Goal: Task Accomplishment & Management: Use online tool/utility

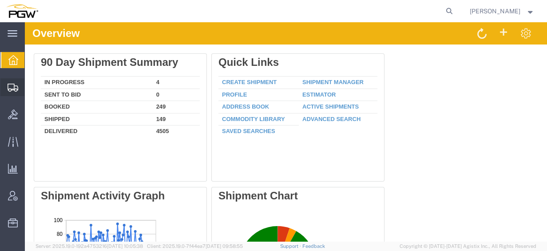
click at [0, 0] on span "Create from Template" at bounding box center [0, 0] width 0 height 0
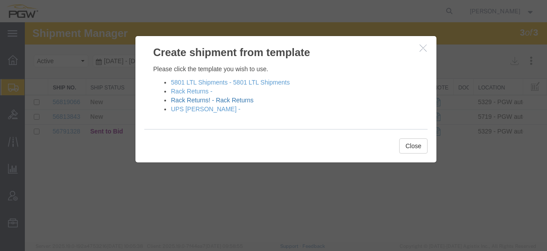
click at [198, 100] on link "Rack Returns! - Rack Returns" at bounding box center [212, 99] width 83 height 7
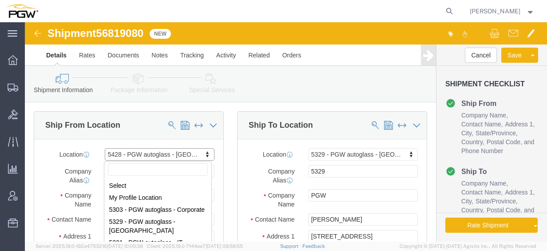
scroll to position [162, 0]
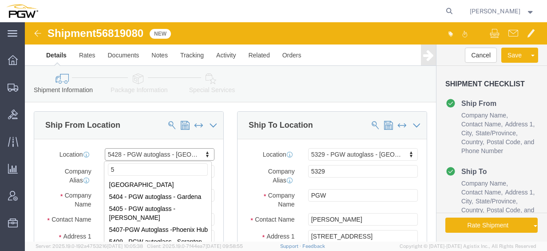
type input "59"
select select "28281"
select select "28253"
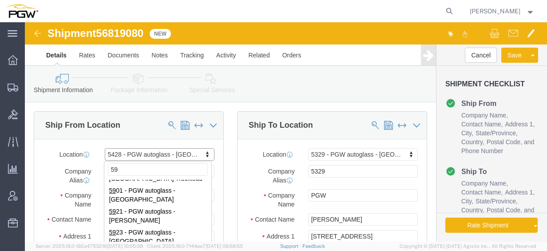
scroll to position [0, 0]
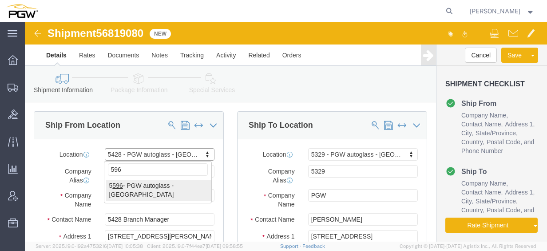
type input "596"
select select "28395"
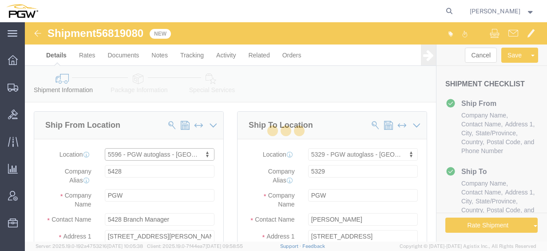
type input "5596"
type input "5596 Branch Manager"
type input "[STREET_ADDRESS]"
type input "Chesapeake"
type input "23320"
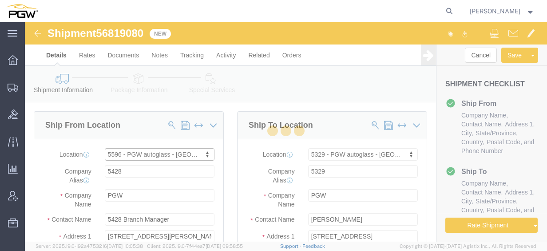
type input "[PHONE_NUMBER]"
type input "[EMAIL_ADDRESS][DOMAIN_NAME]"
select select "VA"
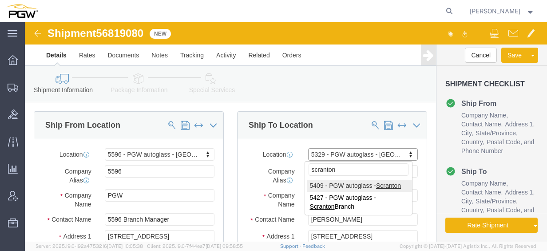
type input "scranton"
select select "61931"
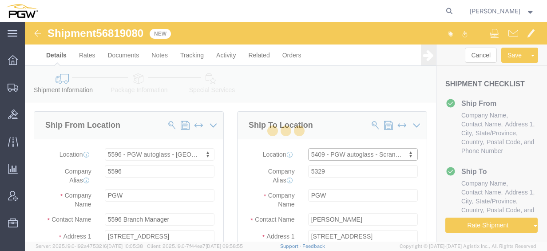
type input "5409"
type input "5409 Branch Manager"
type input "[STREET_ADDRESS]"
type input "Pittston"
type input "18640"
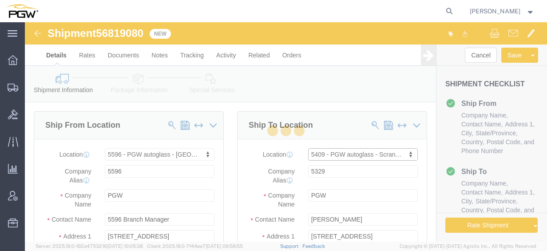
type input "[PHONE_NUMBER]"
type input "[EMAIL_ADDRESS][DOMAIN_NAME]"
select select "PA"
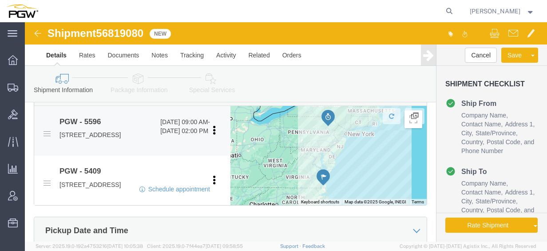
scroll to position [311, 0]
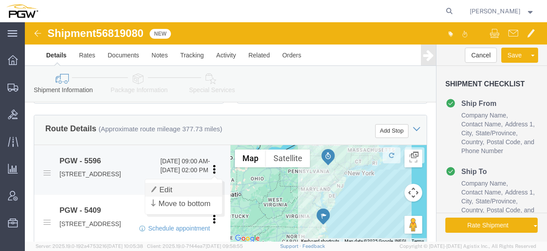
click link "Edit"
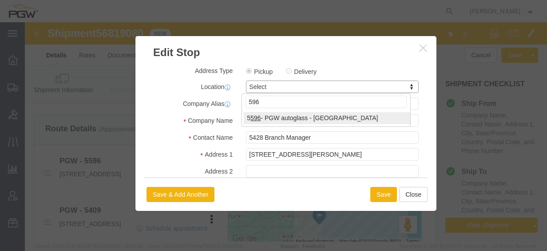
type input "596"
select select "28395"
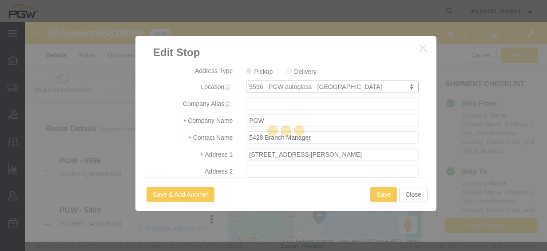
type input "5596"
type input "5596 Branch Manager"
type input "[STREET_ADDRESS]"
type input "Chesapeake"
type input "23320"
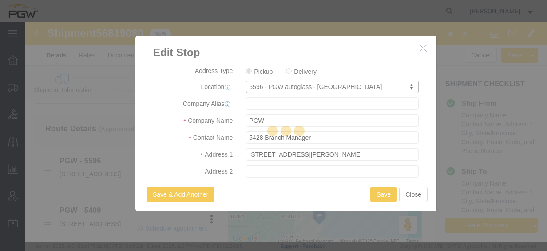
type input "[PHONE_NUMBER]"
type input "[EMAIL_ADDRESS][DOMAIN_NAME]"
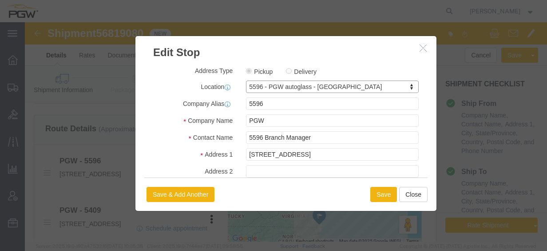
select select "VA"
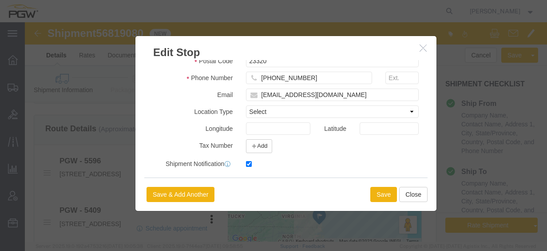
scroll to position [252, 0]
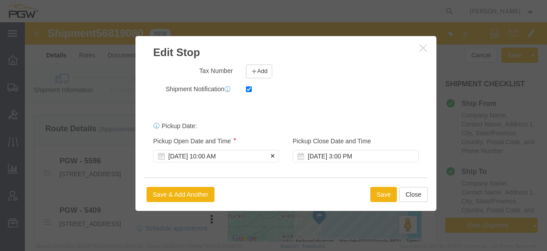
click div "[DATE] 10:00 AM"
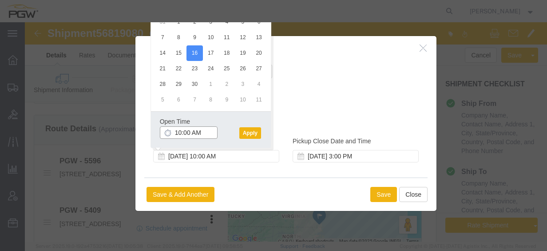
click input "10:00 AM"
click div "Open Time 10:00 AM [DATE] 10:00 AM - [DATE] 10:00 AM Cancel Apply"
click button "Apply"
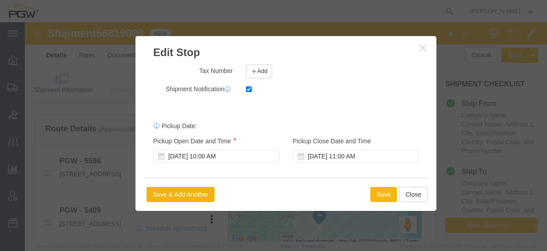
click button "Save"
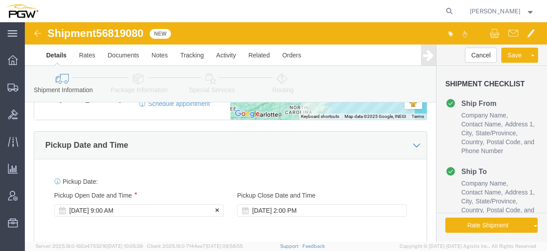
scroll to position [533, 0]
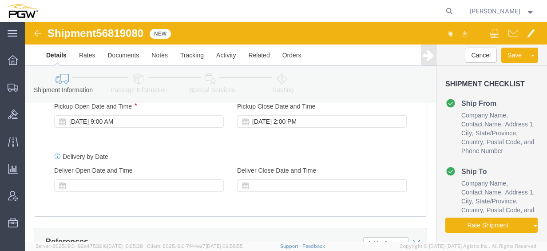
click span "56819080"
copy span "56819080"
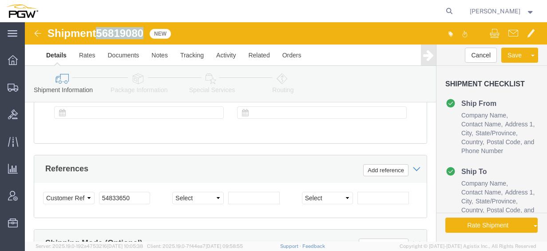
scroll to position [622, 0]
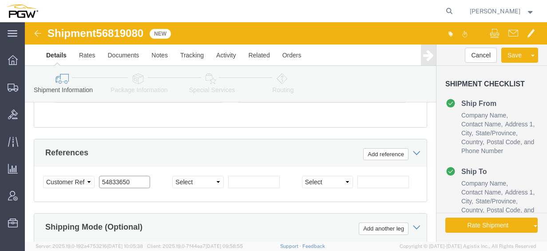
click input "54833650"
drag, startPoint x: 113, startPoint y: 164, endPoint x: 28, endPoint y: 163, distance: 84.4
click div "Select Account Type Activity ID Airline Appointment Number ASN Batch Request # …"
paste input "681908"
click input "56819080"
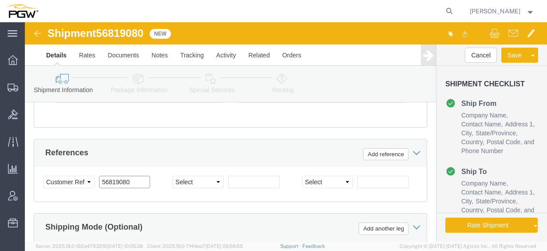
click input "56819080"
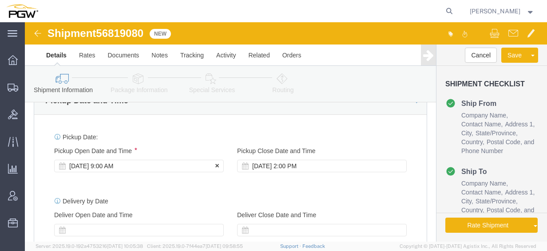
type input "56819080"
click div "[DATE] 9:00 AM"
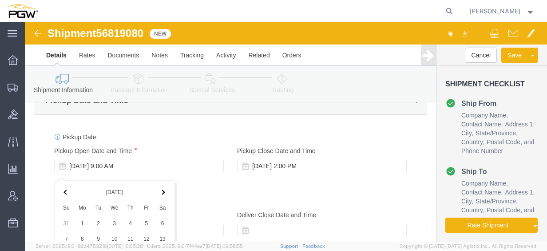
scroll to position [689, 0]
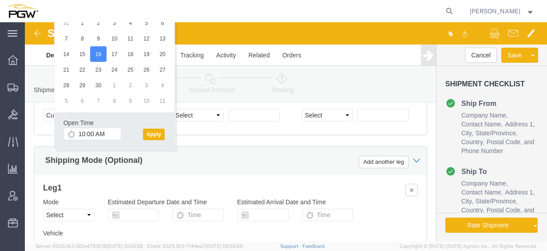
click div "Open Time 10:00 AM"
click button "Apply"
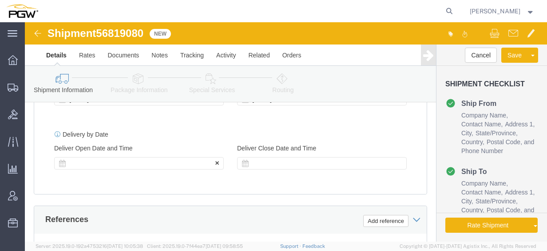
click div
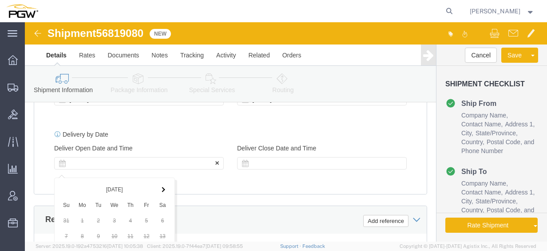
scroll to position [753, 0]
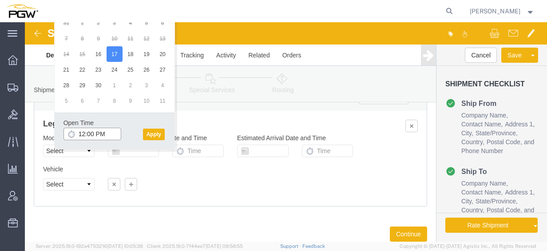
click input "12:00 PM"
type input "8:00 AM"
click button "Apply"
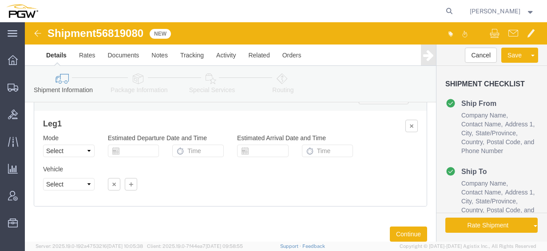
scroll to position [708, 0]
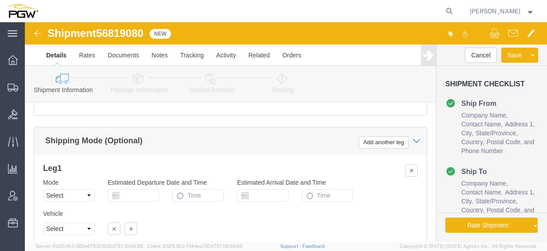
click icon
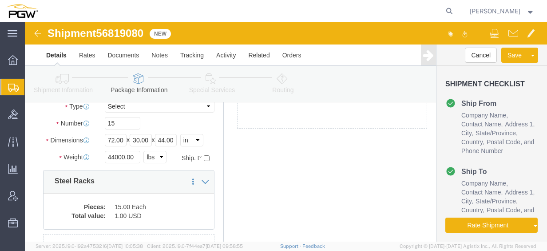
scroll to position [36, 0]
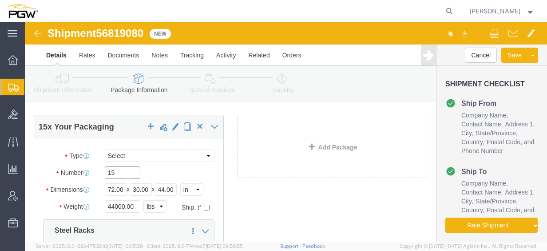
drag, startPoint x: 96, startPoint y: 150, endPoint x: 20, endPoint y: 136, distance: 76.4
click div "Number 15"
click input "10"
type input "10"
click input "44000.00"
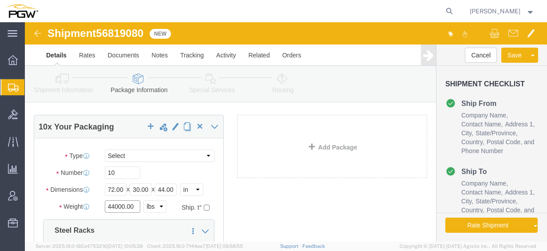
drag, startPoint x: 108, startPoint y: 182, endPoint x: -4, endPoint y: 183, distance: 111.9
click html "Shipment 56819080 New Details Rates Documents Notes Tracking Activity Related O…"
type input "29000.00"
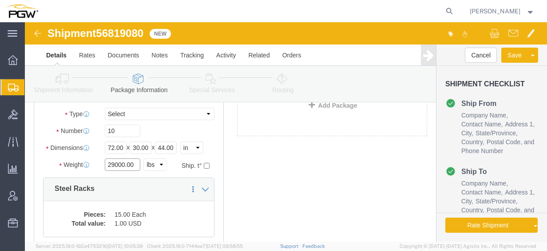
scroll to position [125, 0]
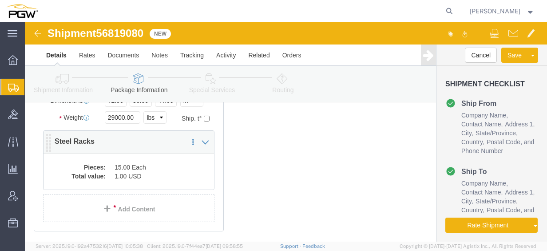
click dd "1.00 USD"
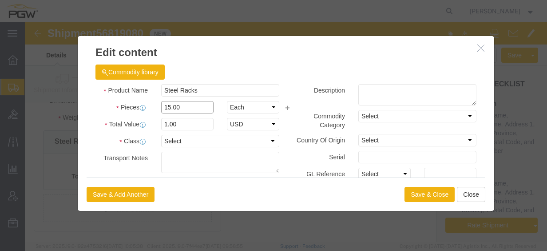
drag, startPoint x: 164, startPoint y: 84, endPoint x: 44, endPoint y: 80, distance: 120.9
click div "Edit content Commodity library Product Name Steel Racks Pieces 15.00 Select Bag…"
type input "10.00"
click input "0.67"
drag, startPoint x: 159, startPoint y: 103, endPoint x: 26, endPoint y: 90, distance: 133.4
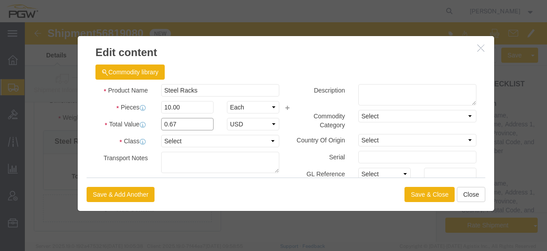
click div "Edit content Commodity library Product Name Steel Racks Pieces 10.00 Select Bag…"
type input "1.00"
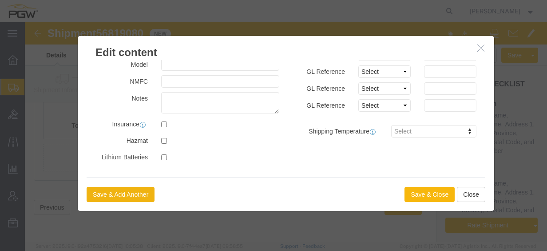
click button "Save & Close"
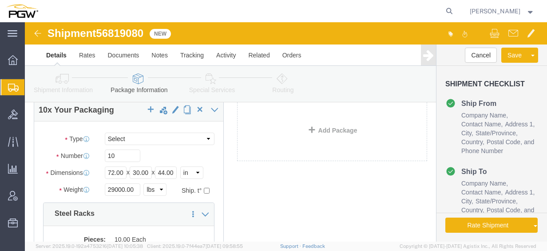
scroll to position [0, 0]
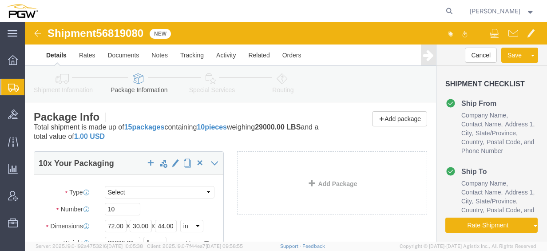
click link "Special Services"
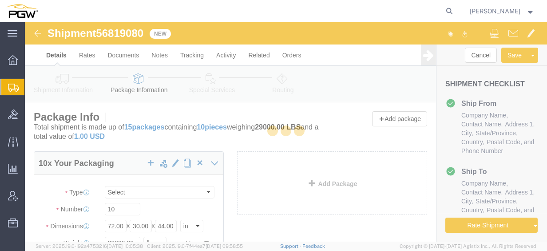
select select
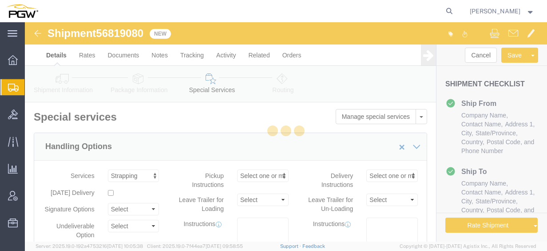
select select "COSTCENTER"
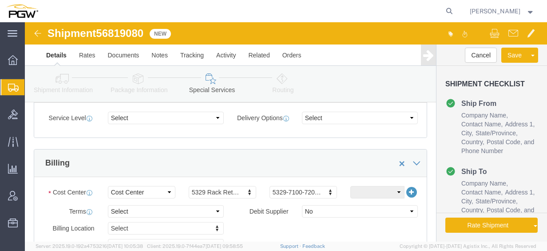
scroll to position [400, 0]
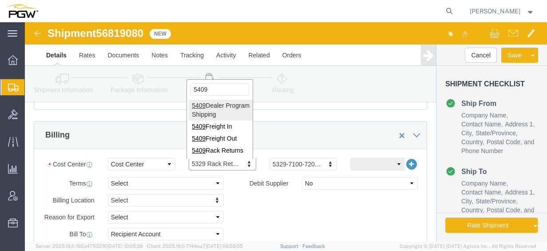
type input "5409"
click div "5409 5409 Dealer Program Shipping 5409 Freight In 5409 Freight Out 5409 Rack Re…"
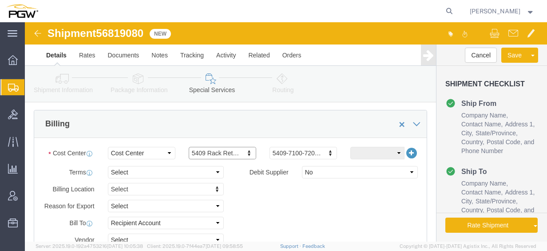
scroll to position [489, 0]
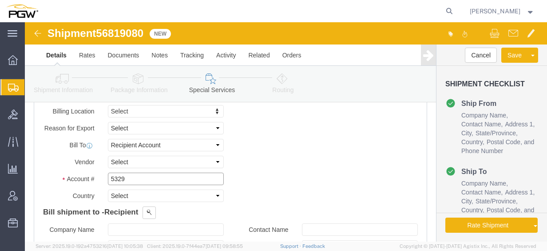
click input "5329"
drag, startPoint x: 96, startPoint y: 157, endPoint x: 45, endPoint y: 155, distance: 51.1
click div "Account # 5329"
type input "5409"
click icon
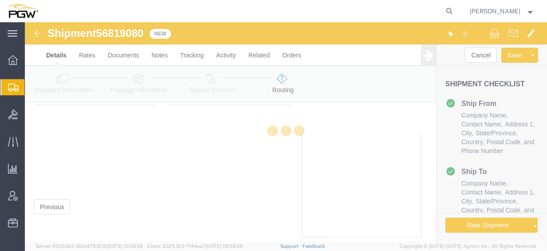
scroll to position [411, 0]
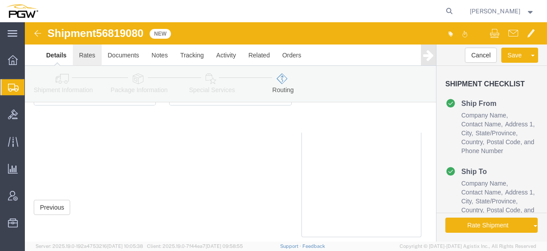
click link "Rates"
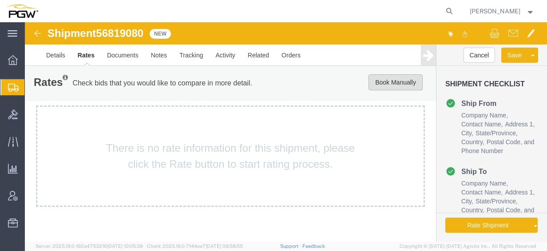
click at [383, 76] on button "Book Manually" at bounding box center [396, 82] width 54 height 16
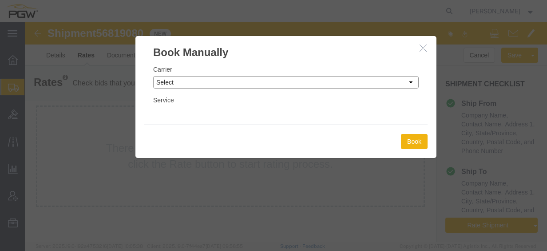
click at [187, 84] on select "Select Add New Carrier (and default service) A. [PERSON_NAME] Inc ABF Freight S…" at bounding box center [286, 82] width 266 height 12
select select "18694"
click at [153, 76] on select "Select Add New Carrier (and default service) A. [PERSON_NAME] Inc ABF Freight S…" at bounding box center [286, 82] width 266 height 12
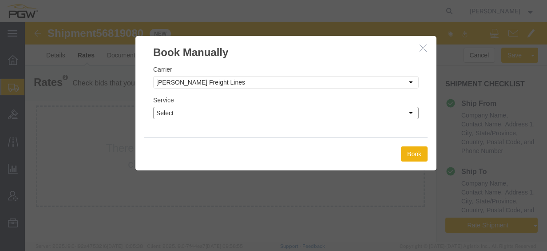
click at [246, 112] on select "Select TL Standard 3 - 5 Day" at bounding box center [286, 113] width 266 height 12
select select "35748"
click at [153, 107] on select "Select TL Standard 3 - 5 Day" at bounding box center [286, 113] width 266 height 12
click at [412, 154] on button "Book" at bounding box center [414, 153] width 27 height 15
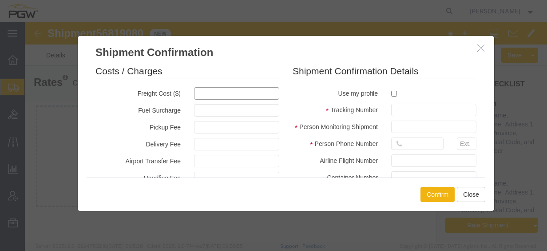
click at [226, 94] on input "text" at bounding box center [236, 93] width 85 height 12
type input "700"
type input "700.00"
click at [393, 92] on input "checkbox" at bounding box center [394, 94] width 6 height 6
checkbox input "true"
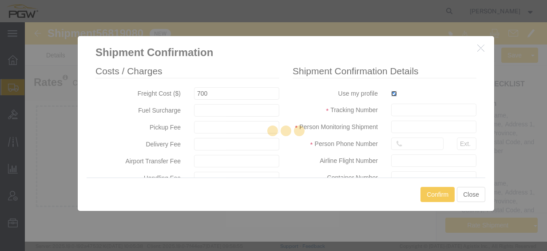
type input "[PERSON_NAME]"
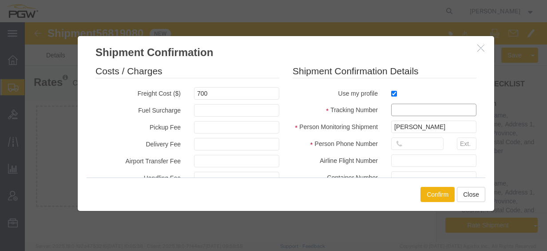
click at [403, 108] on input "text" at bounding box center [433, 110] width 85 height 12
paste input "56819080"
type input "56819080"
click at [408, 147] on input "text" at bounding box center [417, 143] width 52 height 12
type input "7402538648"
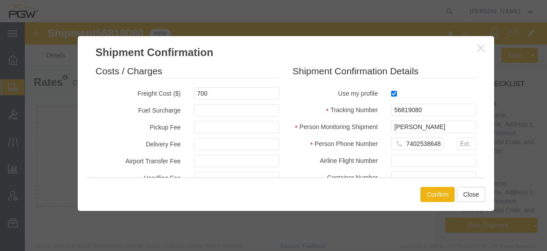
type input "[DATE]"
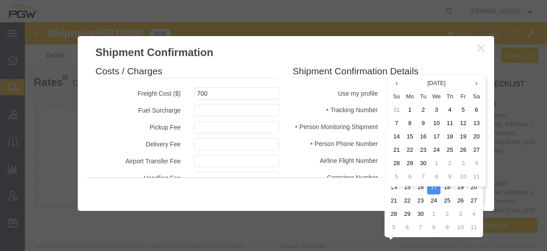
click at [330, 155] on label "Airline Flight Number" at bounding box center [335, 159] width 99 height 11
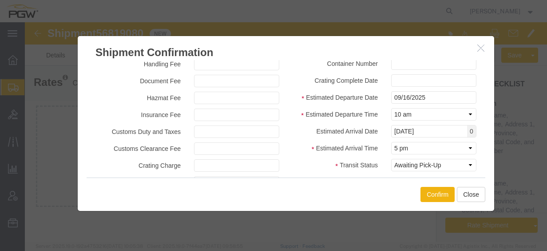
scroll to position [133, 0]
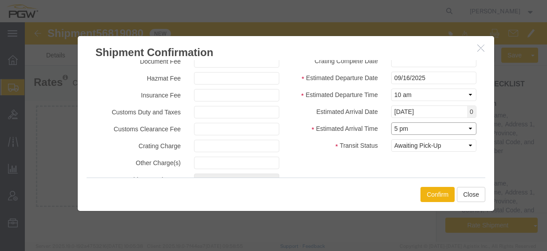
click at [401, 128] on select "Select Midnight 1 am 2 am 3 am 4 am 5 am 6 am 7 am 8 am 9 am 10 am 11 am 12 Noo…" at bounding box center [433, 128] width 85 height 12
select select "0800"
click at [391, 122] on select "Select Midnight 1 am 2 am 3 am 4 am 5 am 6 am 7 am 8 am 9 am 10 am 11 am 12 Noo…" at bounding box center [433, 128] width 85 height 12
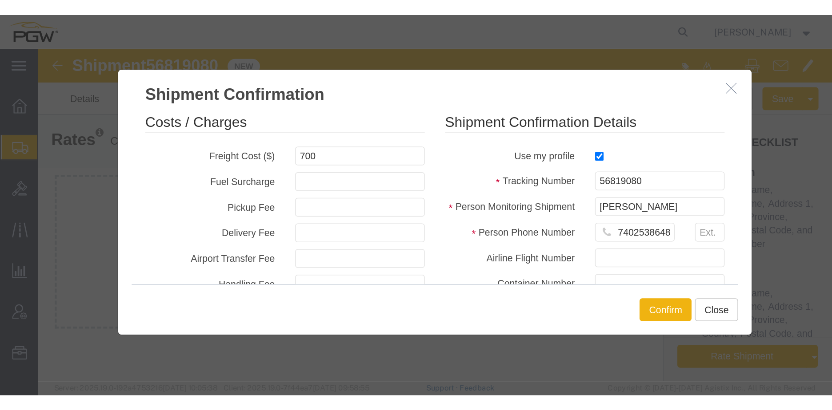
scroll to position [0, 0]
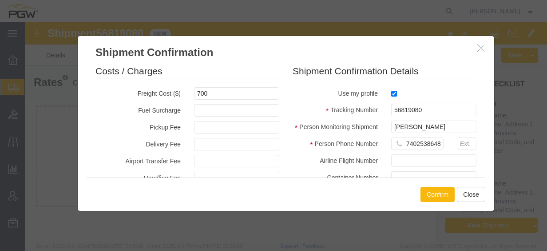
click at [432, 190] on button "Confirm" at bounding box center [438, 194] width 34 height 15
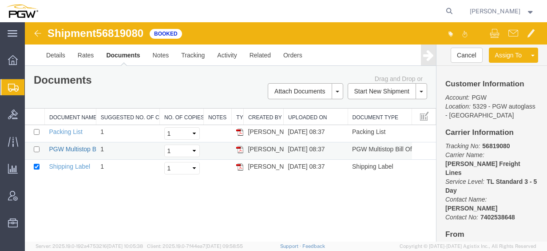
click at [69, 148] on link "PGW Multistop Bill Of Lading" at bounding box center [89, 148] width 80 height 7
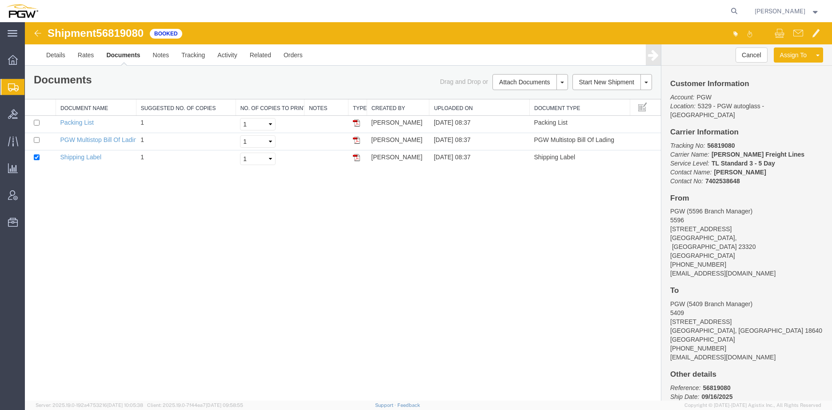
click at [0, 0] on span "Create from Template" at bounding box center [0, 0] width 0 height 0
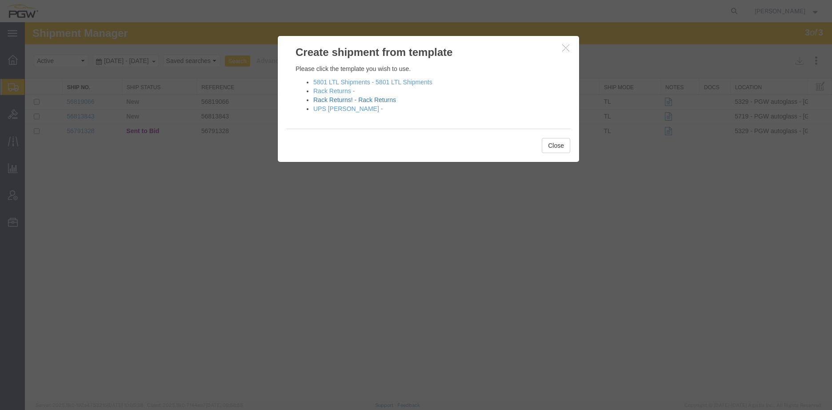
click at [343, 101] on link "Rack Returns! - Rack Returns" at bounding box center [354, 99] width 83 height 7
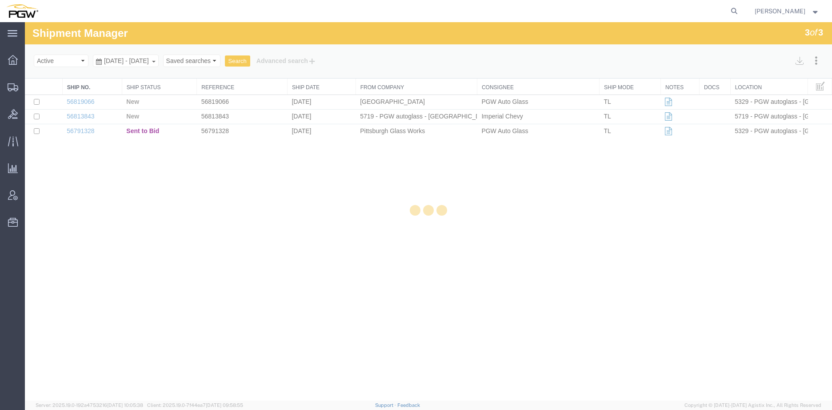
select select "28281"
select select "28253"
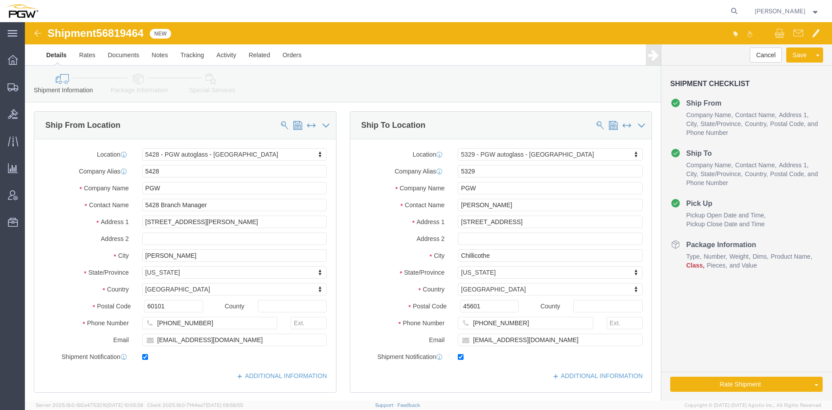
click div "Location 5428 - PGW autoglass - [GEOGRAPHIC_DATA] Select My Profile Location 53…"
type input "[GEOGRAPHIC_DATA]"
select select "28415"
type input "5622"
type input "5622 Branch Manager"
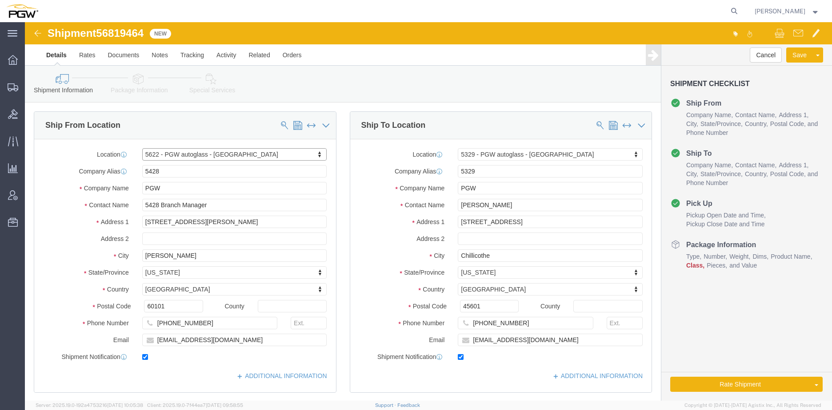
type input "[STREET_ADDRESS]"
type input "Suite 600"
type input "[GEOGRAPHIC_DATA]"
type input "84104"
type input "[PHONE_NUMBER]"
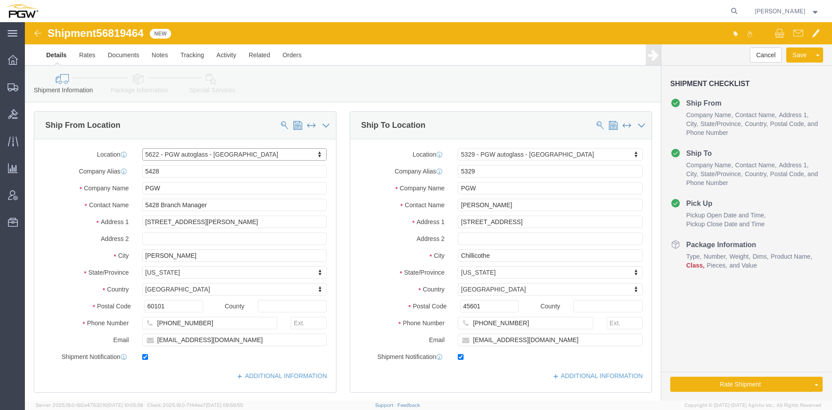
type input "[EMAIL_ADDRESS][DOMAIN_NAME]"
select select "UT"
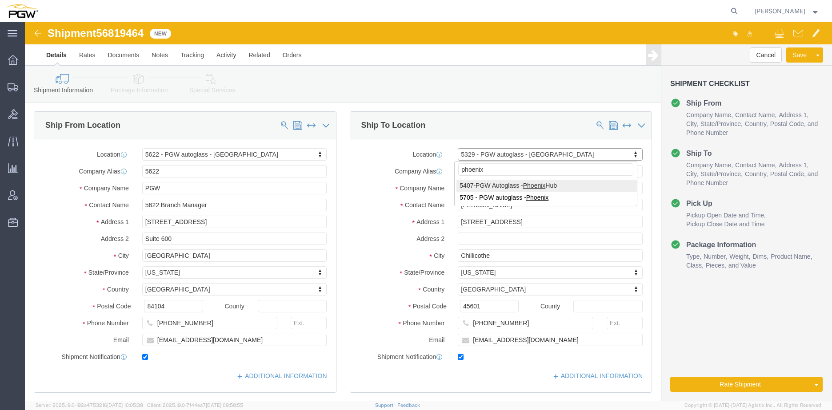
type input "phoenix"
select select "62351"
type input "5407"
type input "5407 Branch Manager"
type input "[STREET_ADDRESS]"
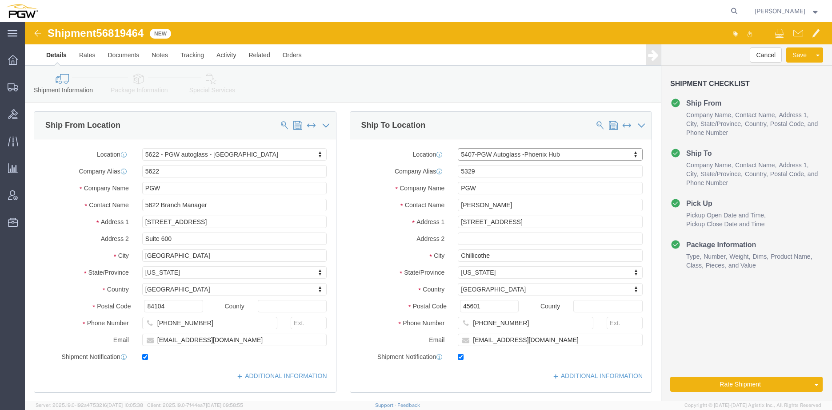
type input "[GEOGRAPHIC_DATA]"
type input "85307"
type input "[PHONE_NUMBER]"
type input "[EMAIL_ADDRESS][DOMAIN_NAME]"
select select "AZ"
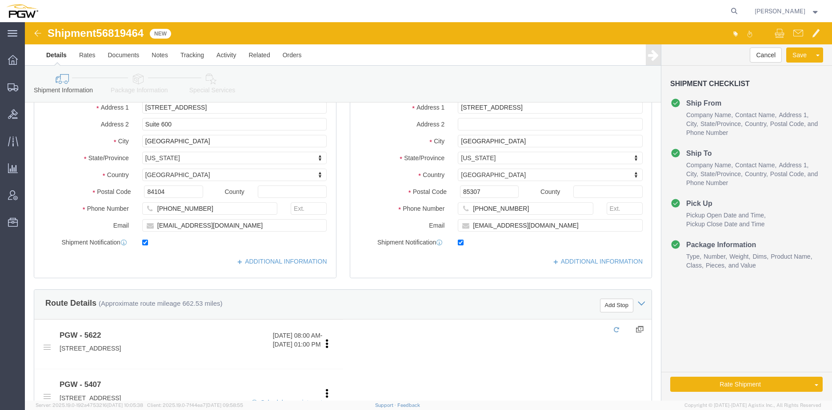
scroll to position [222, 0]
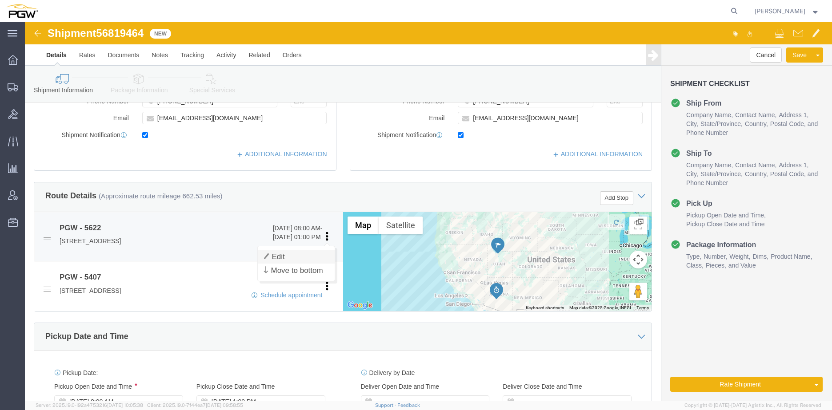
click link "Edit"
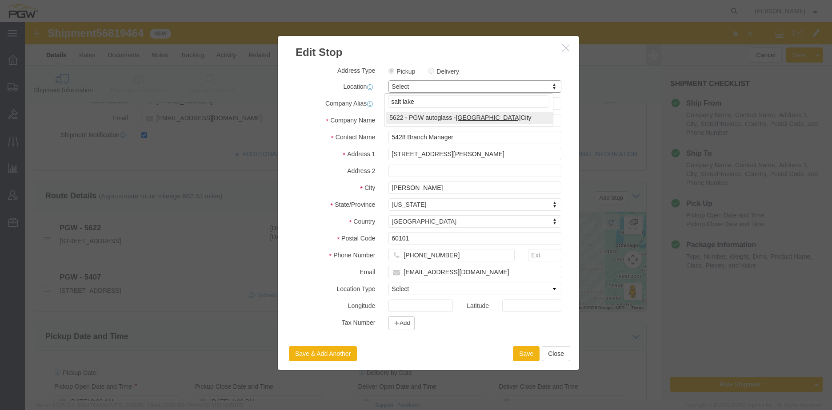
type input "salt lake"
select select "28415"
type input "5622"
type input "5622 Branch Manager"
type input "[STREET_ADDRESS]"
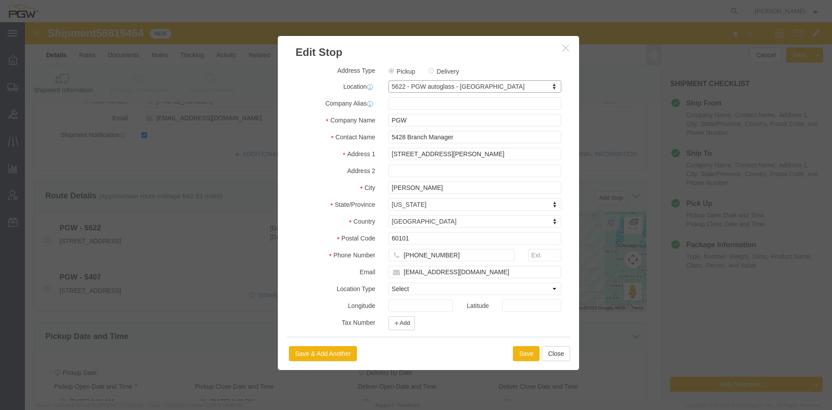
type input "Suite 600"
type input "[GEOGRAPHIC_DATA]"
type input "84104"
type input "[PHONE_NUMBER]"
type input "[EMAIL_ADDRESS][DOMAIN_NAME]"
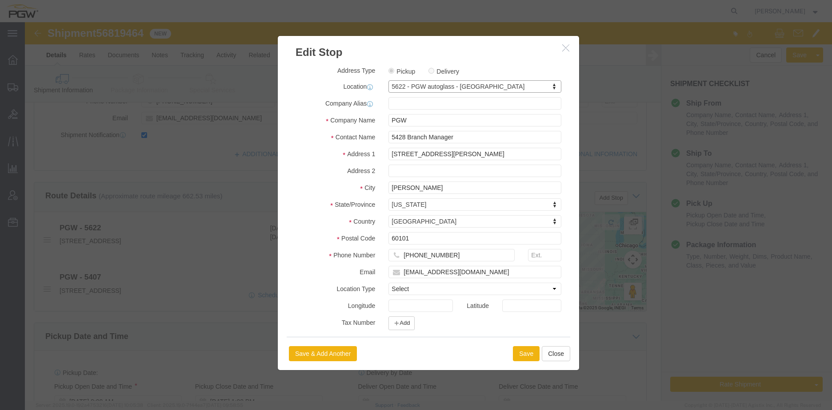
select select "BWLD"
select select "UT"
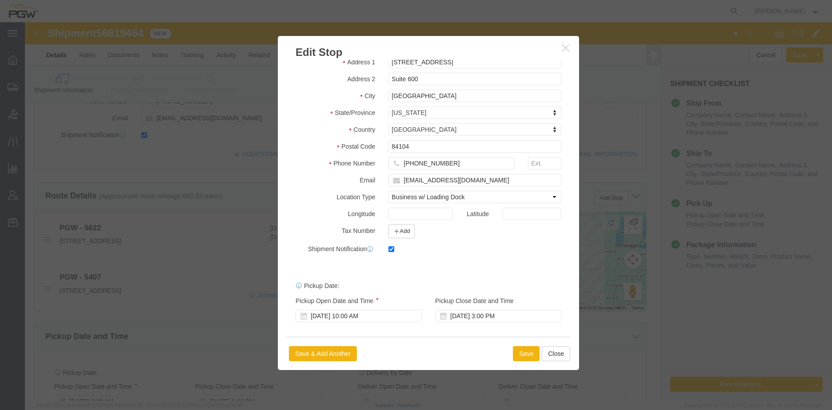
scroll to position [93, 0]
click div "[DATE] 10:00 AM"
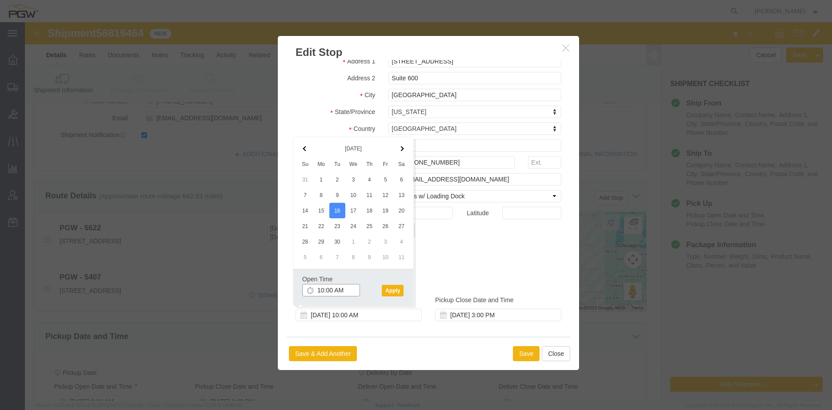
click input "10:00 AM"
type input "8:00 AM"
click button "Apply"
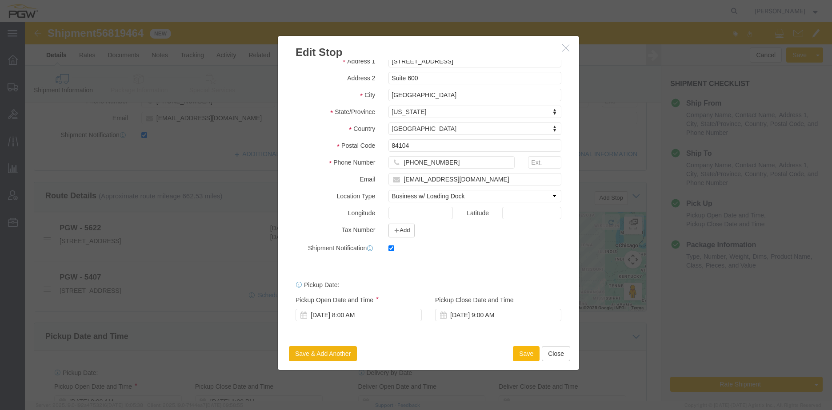
click button "Save"
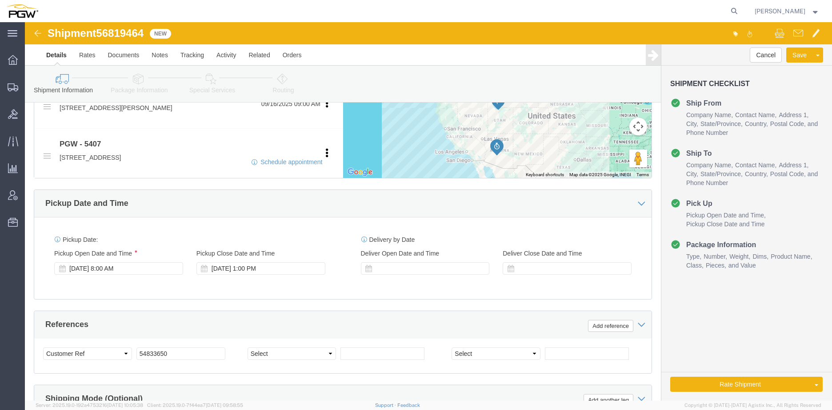
click div "[DATE] 8:00 AM"
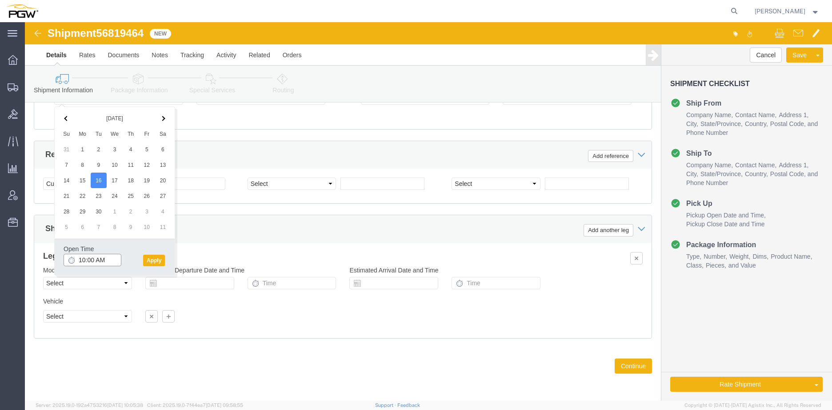
click input "10:00 AM"
type input "8:00 AM"
click button "Apply"
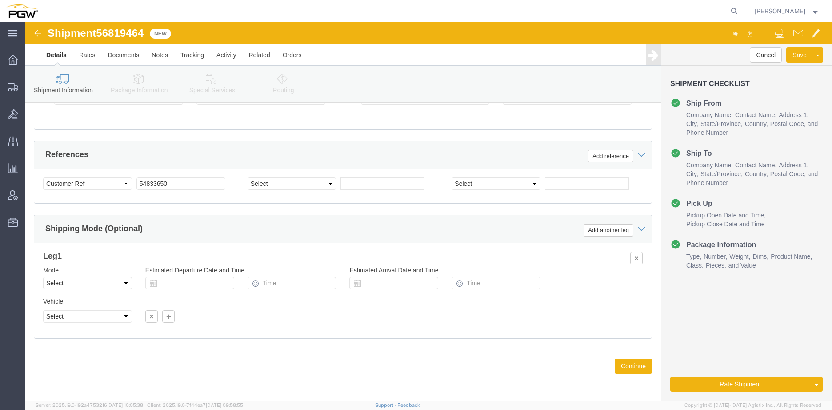
click span "56819464"
copy span "56819464"
click input "54833650"
drag, startPoint x: 177, startPoint y: 165, endPoint x: -10, endPoint y: 162, distance: 187.0
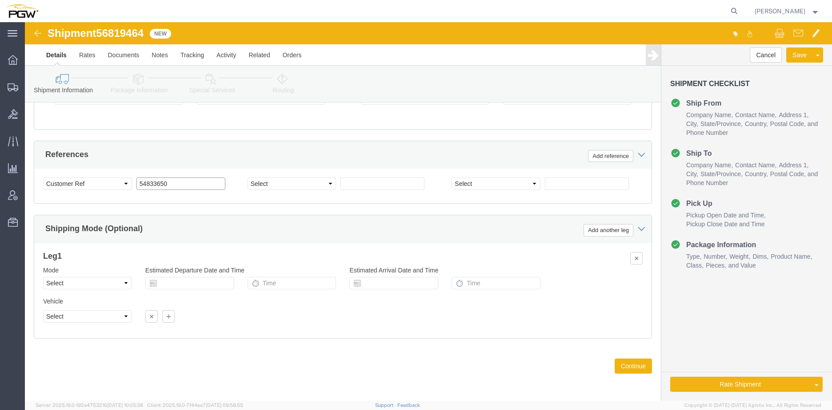
click html "Shipment 56819464 New Details Rates Documents Notes Tracking Activity Related O…"
paste input "6819464"
click input "56819464"
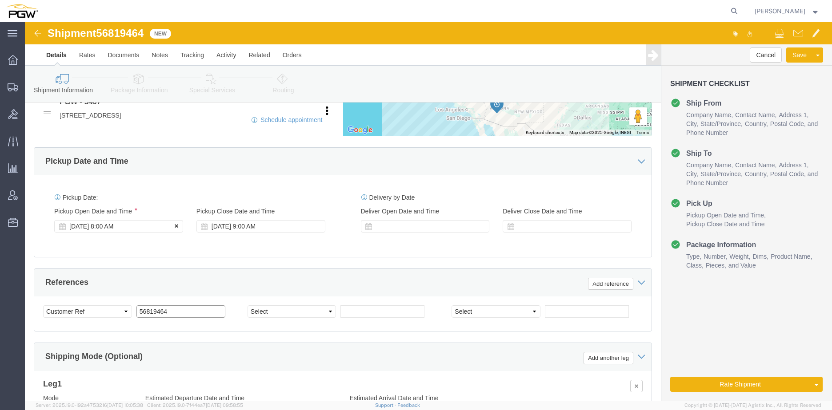
scroll to position [392, 0]
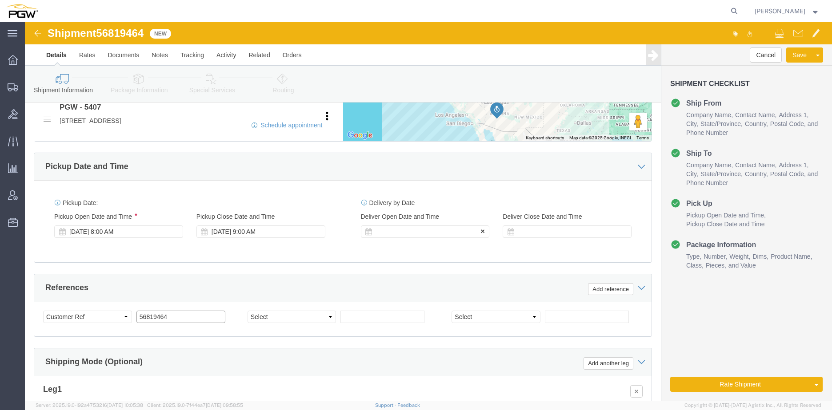
type input "56819464"
click div
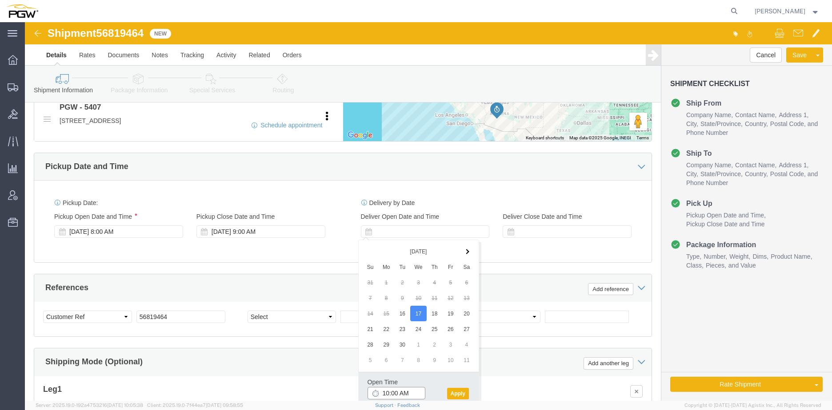
click input "10:00 AM"
type input "9:00 AM"
click button "Apply"
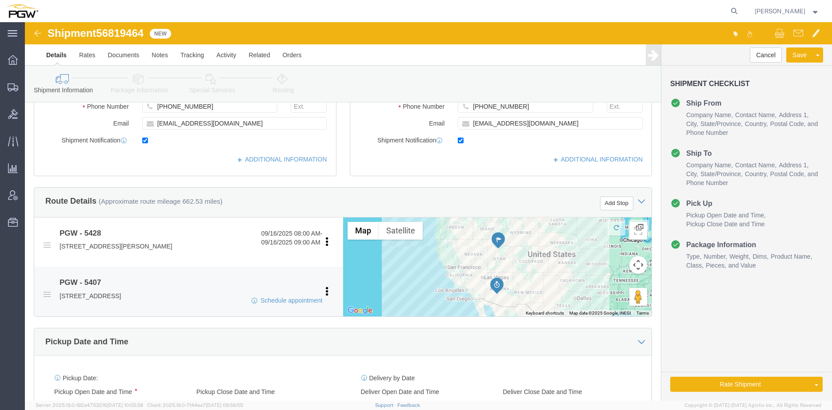
scroll to position [222, 0]
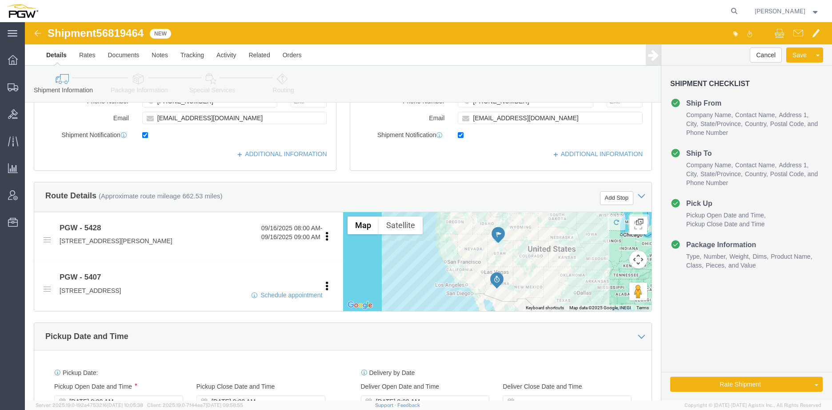
click link "Special Services"
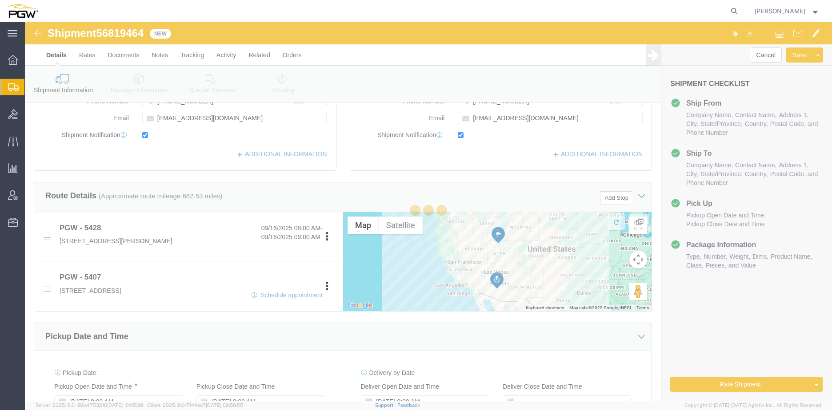
select select
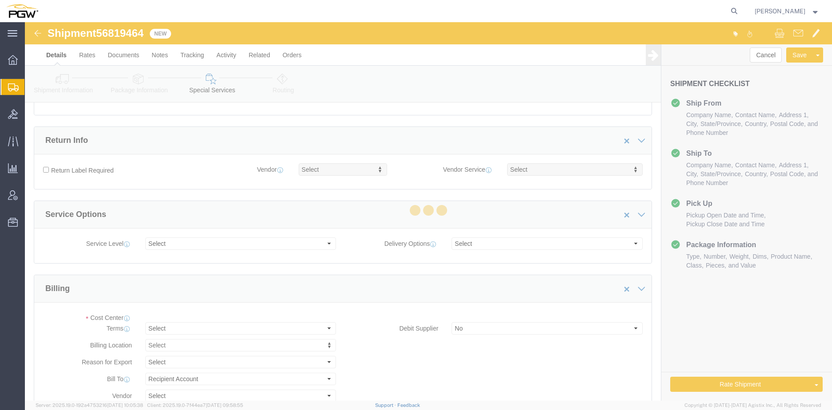
scroll to position [78, 0]
select select "COSTCENTER"
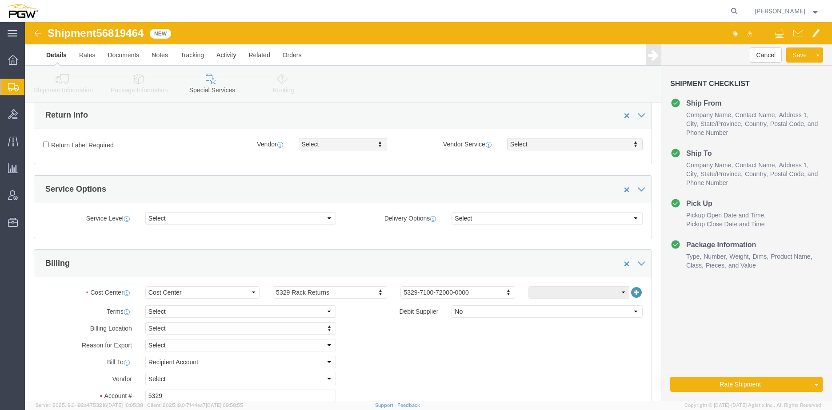
scroll to position [311, 0]
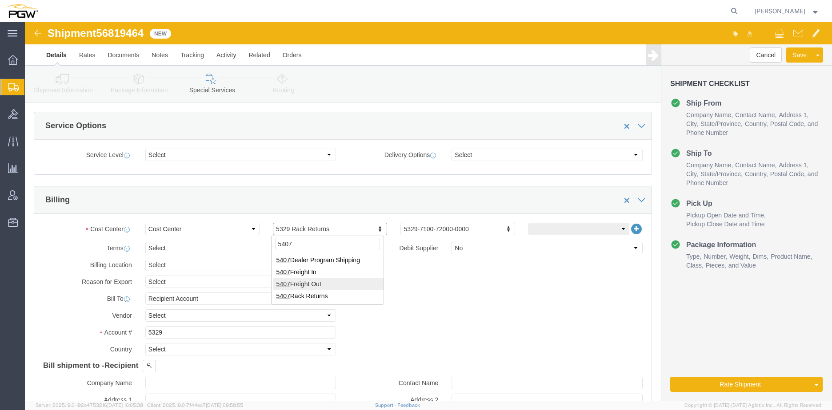
type input "5407"
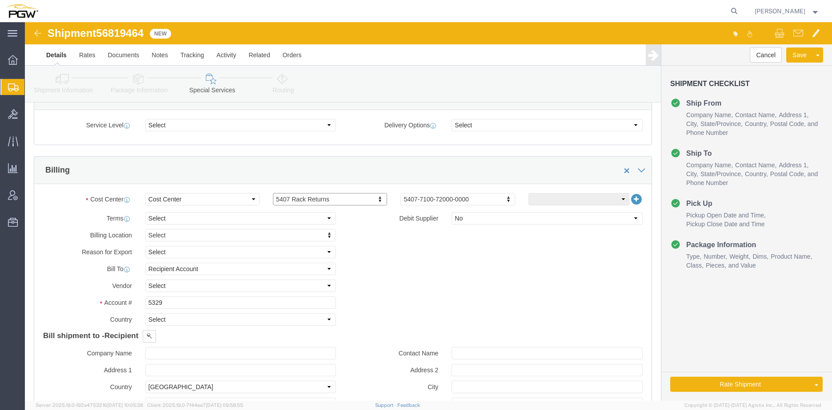
scroll to position [355, 0]
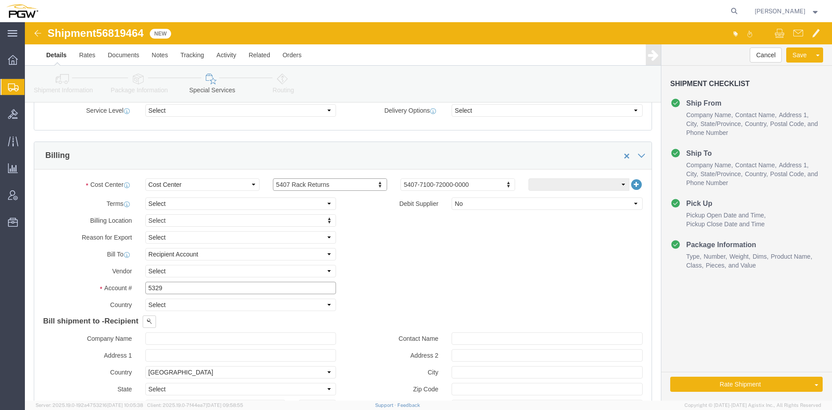
click input "5329"
drag, startPoint x: 143, startPoint y: 268, endPoint x: 56, endPoint y: 263, distance: 87.3
click div "Account # 5329"
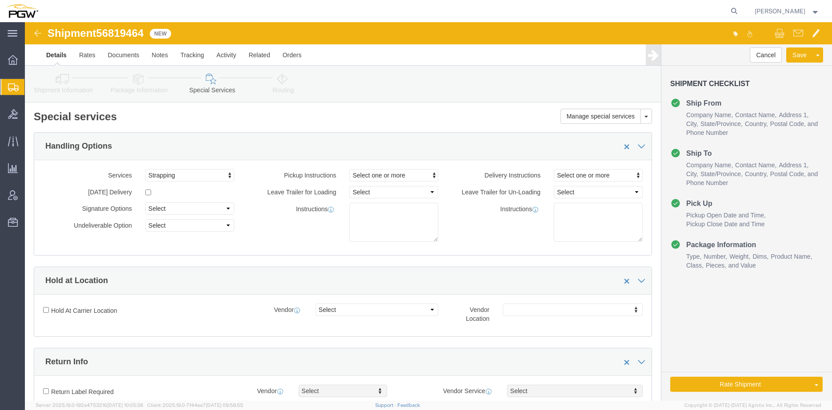
scroll to position [0, 0]
type input "5407"
click link "Rates"
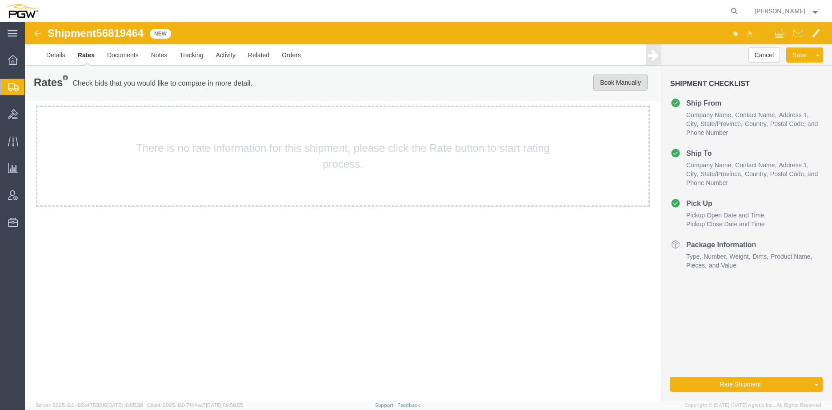
click at [547, 85] on button "Book Manually" at bounding box center [620, 83] width 54 height 16
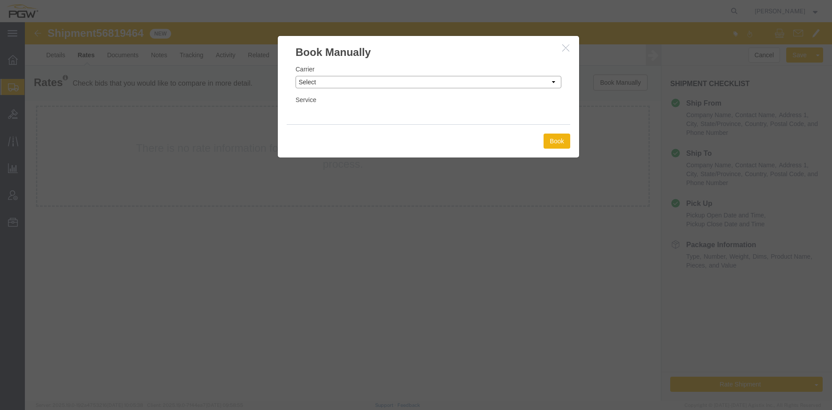
click at [318, 81] on select "Select Add New Carrier (and default service) A. [PERSON_NAME] Inc ABF Freight S…" at bounding box center [428, 82] width 266 height 12
select select "146"
click at [295, 76] on select "Select Add New Carrier (and default service) A. [PERSON_NAME] Inc ABF Freight S…" at bounding box center [428, 82] width 266 height 12
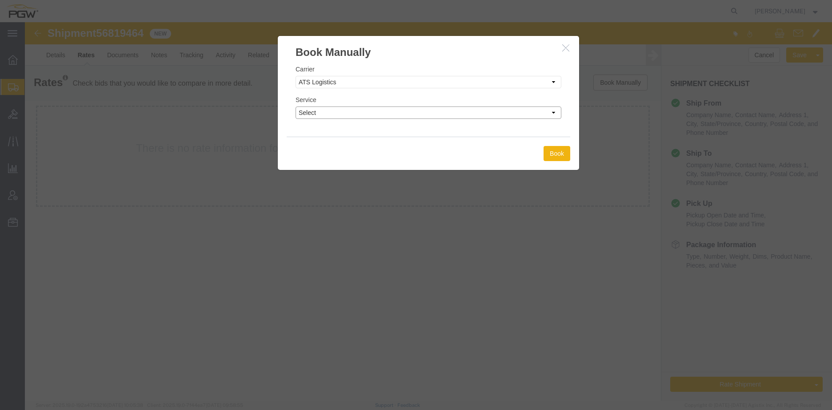
click at [355, 115] on select "Select CONESTOGA DFRM/STEP Economy TL Flatbed Intermodal LTL Standard Next Day …" at bounding box center [428, 113] width 266 height 12
select select "25032"
click at [295, 107] on select "Select CONESTOGA DFRM/STEP Economy TL Flatbed Intermodal LTL Standard Next Day …" at bounding box center [428, 113] width 266 height 12
drag, startPoint x: 554, startPoint y: 153, endPoint x: 419, endPoint y: 160, distance: 135.2
click at [419, 160] on div "Book" at bounding box center [428, 153] width 283 height 33
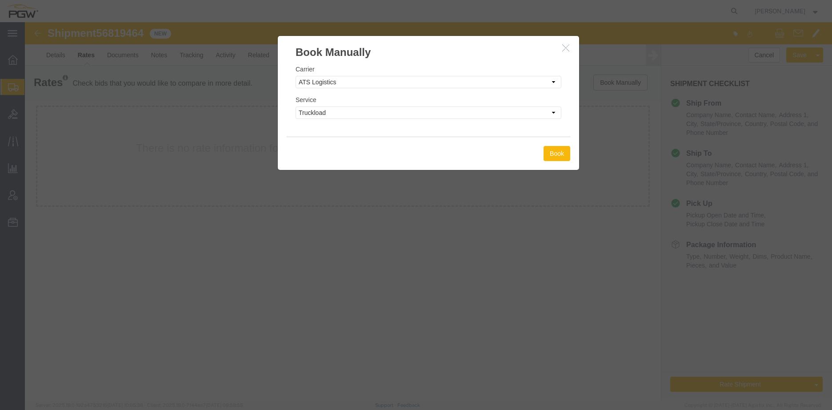
click at [547, 155] on button "Book" at bounding box center [556, 153] width 27 height 15
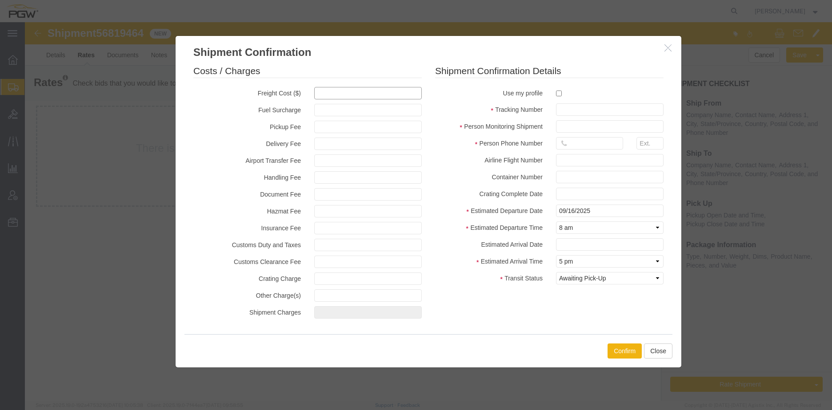
click at [343, 100] on input "text" at bounding box center [368, 93] width 108 height 12
click at [547, 50] on icon "button" at bounding box center [667, 48] width 7 height 8
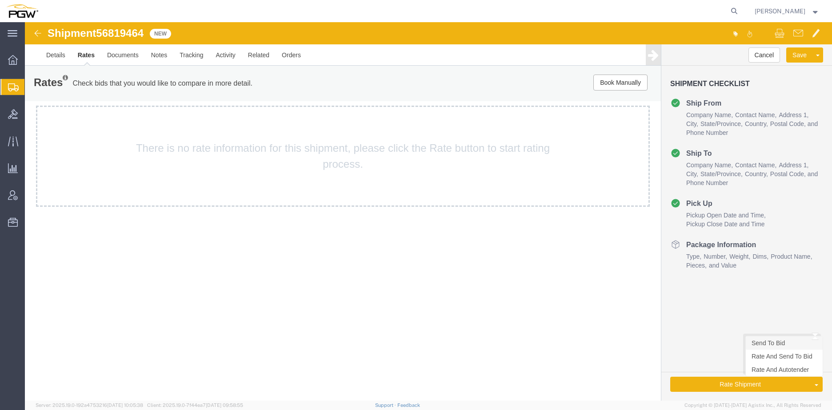
click at [547, 250] on link "Send To Bid" at bounding box center [783, 343] width 77 height 13
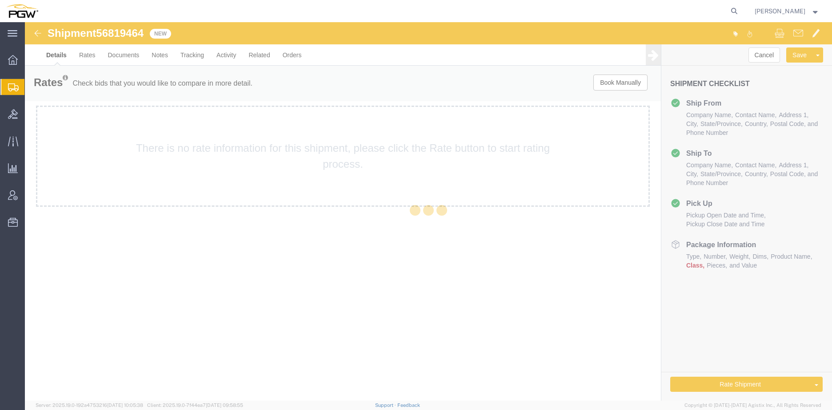
select select "28415"
select select "62351"
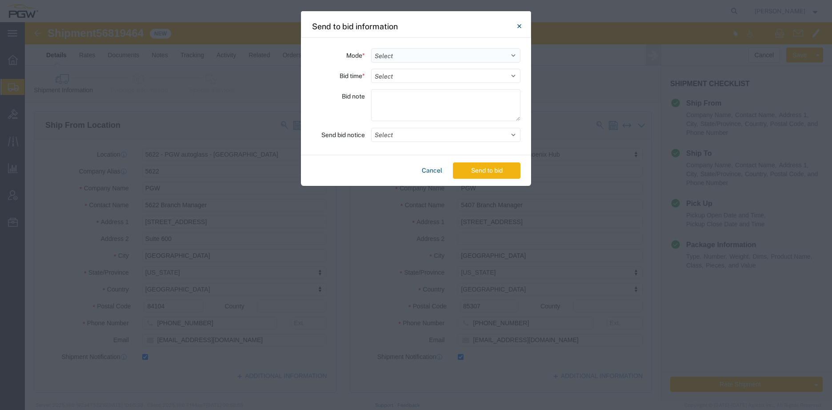
click at [410, 58] on select "Select Small Parcel Truckload Air Rail Less than Truckload Ocean Freight Multi-…" at bounding box center [445, 55] width 149 height 14
select select "TL"
click at [371, 48] on select "Select Small Parcel Truckload Air Rail Less than Truckload Ocean Freight Multi-…" at bounding box center [445, 55] width 149 height 14
click at [397, 79] on select "Select 30 Min (Rush) 1 Hour (Rush) 2 Hours (Rush) 4 Hours (Rush) 8 Hours (Rush)…" at bounding box center [445, 76] width 149 height 14
select select "20"
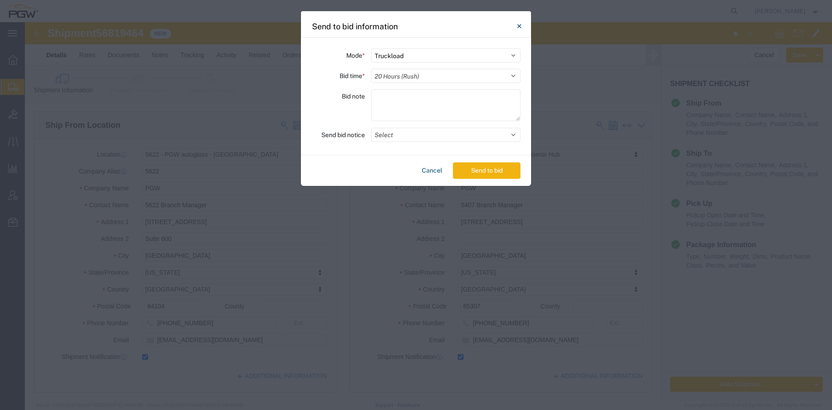
click at [371, 69] on select "Select 30 Min (Rush) 1 Hour (Rush) 2 Hours (Rush) 4 Hours (Rush) 8 Hours (Rush)…" at bounding box center [445, 76] width 149 height 14
click at [407, 133] on button "Select" at bounding box center [445, 135] width 149 height 14
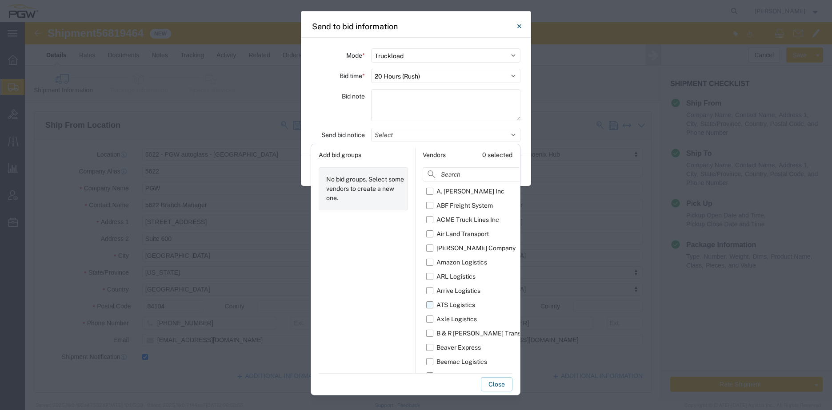
click at [430, 250] on label "ATS Logistics" at bounding box center [494, 305] width 137 height 14
click at [0, 0] on input "ATS Logistics" at bounding box center [0, 0] width 0 height 0
click at [498, 250] on button "Close" at bounding box center [497, 385] width 32 height 14
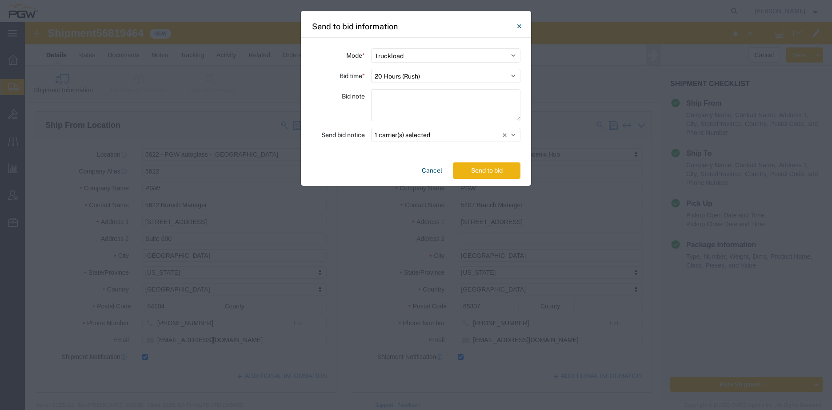
click at [497, 170] on button "Send to bid" at bounding box center [487, 171] width 68 height 16
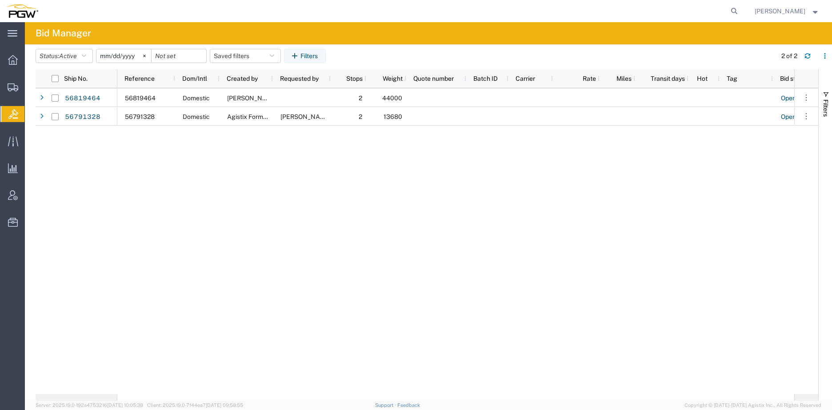
click at [326, 233] on div "56819464 Domestic [PERSON_NAME] 2 44000 Open 56791328 Domestic Agistix Form Ser…" at bounding box center [455, 241] width 677 height 306
click at [345, 147] on div "56819464 Domestic [PERSON_NAME] 2 44000 Open 56791328 Domestic Agistix Form Ser…" at bounding box center [455, 241] width 677 height 306
click at [547, 9] on icon at bounding box center [734, 11] width 12 height 12
paste input "56608041"
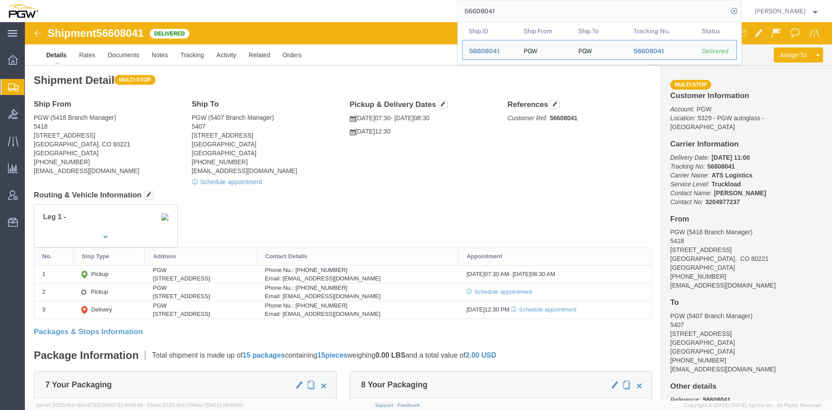
click at [509, 10] on input "56608041" at bounding box center [593, 10] width 270 height 21
drag, startPoint x: 455, startPoint y: 9, endPoint x: 184, endPoint y: -12, distance: 272.2
click at [184, 0] on html "main_menu Created with Sketch. Collapse Menu Overview Shipments Shipment Manage…" at bounding box center [416, 205] width 832 height 410
paste input "595420"
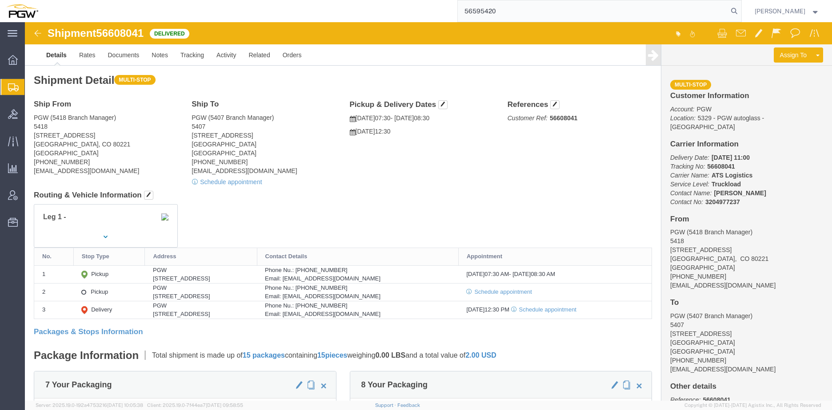
type input "56595420"
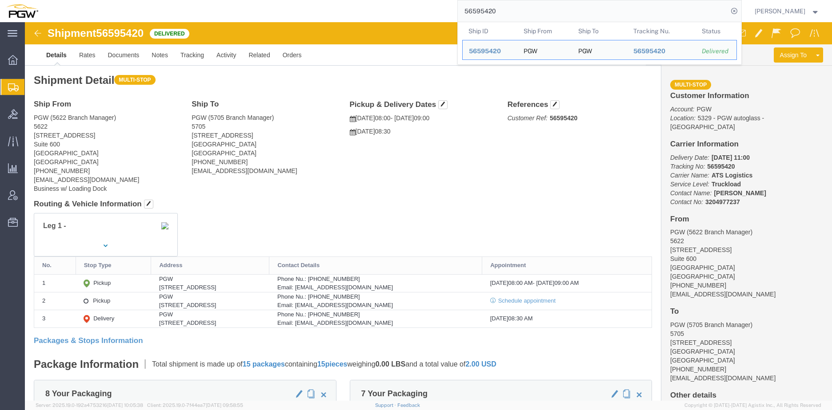
click at [0, 0] on span "Create from Template" at bounding box center [0, 0] width 0 height 0
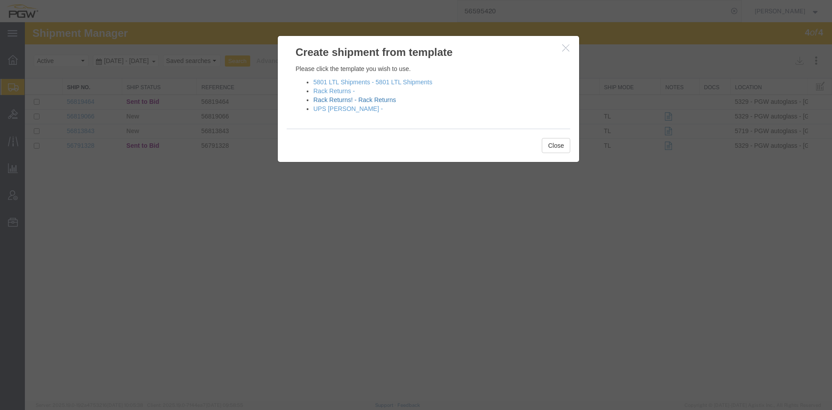
click at [350, 100] on link "Rack Returns! - Rack Returns" at bounding box center [354, 99] width 83 height 7
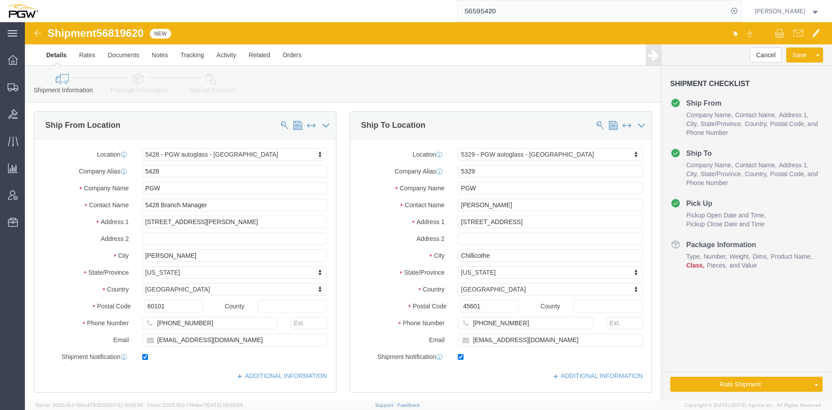
select select "28281"
select select "28253"
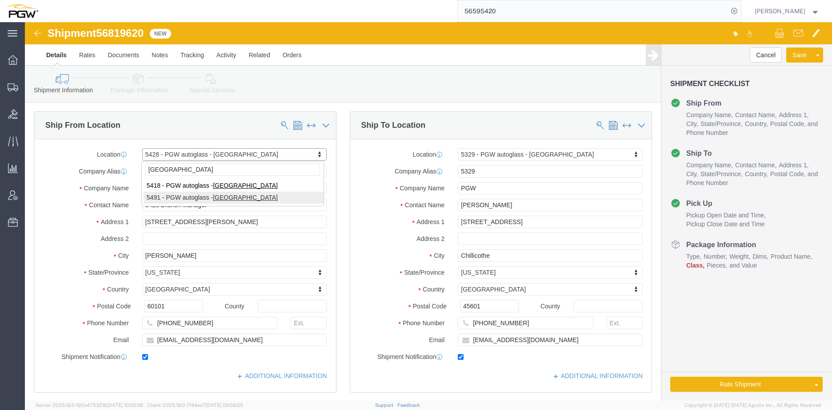
type input "[GEOGRAPHIC_DATA]"
select select "28269"
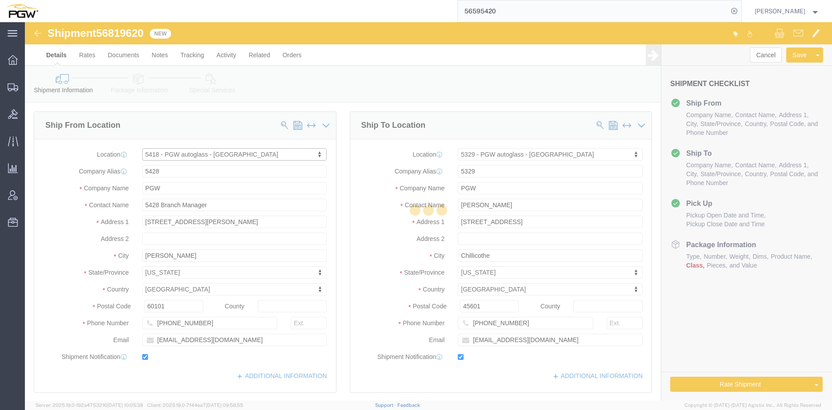
type input "5418"
type input "5418 Branch Manager"
type input "[STREET_ADDRESS]"
type input "[GEOGRAPHIC_DATA]"
type input "80221"
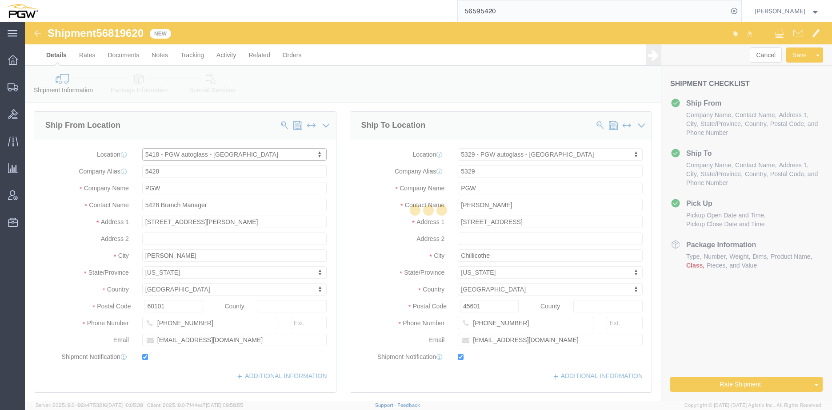
type input "[PHONE_NUMBER]"
type input "[EMAIL_ADDRESS][DOMAIN_NAME]"
select select "CO"
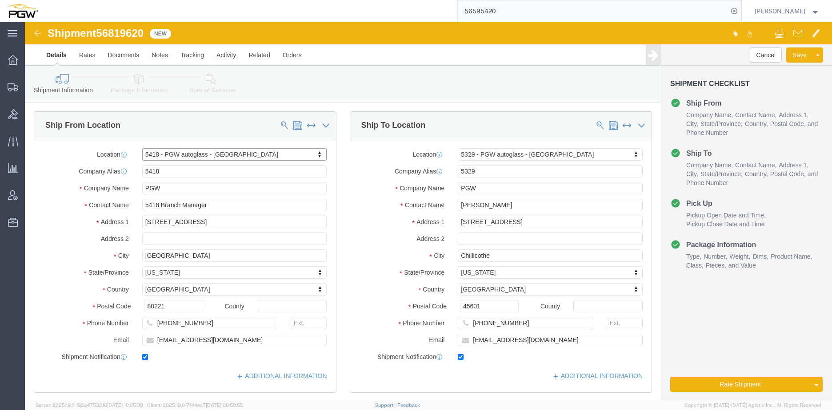
drag, startPoint x: 467, startPoint y: 130, endPoint x: 476, endPoint y: 131, distance: 9.0
type input "phoenix"
select select "62351"
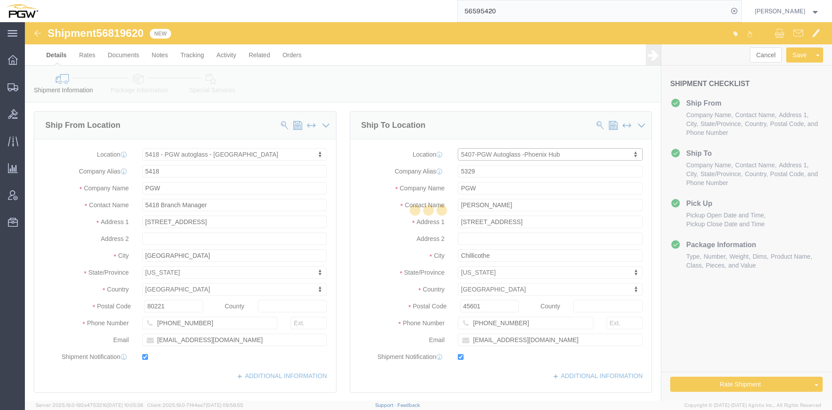
type input "5407"
type input "5407 Branch Manager"
type input "[STREET_ADDRESS]"
type input "[GEOGRAPHIC_DATA]"
type input "85307"
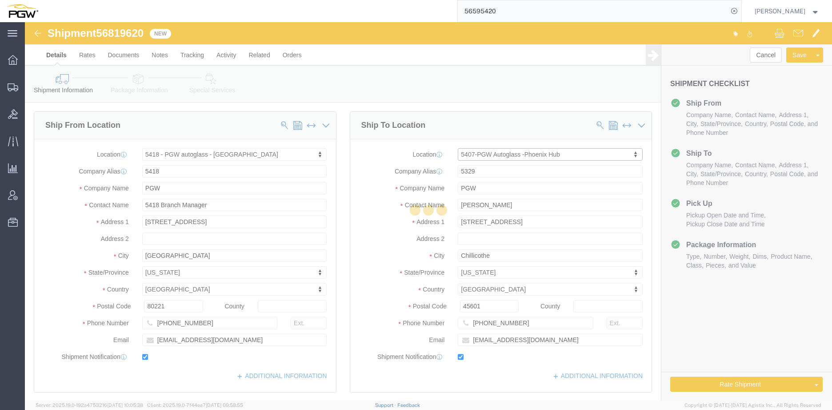
type input "[PHONE_NUMBER]"
type input "[EMAIL_ADDRESS][DOMAIN_NAME]"
select select "AZ"
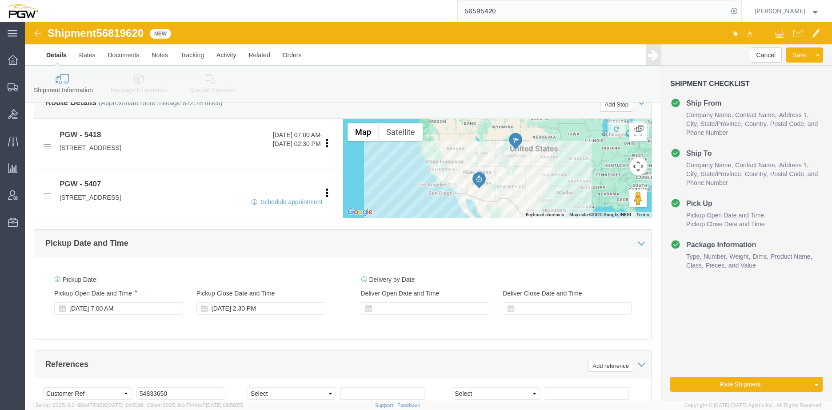
scroll to position [267, 0]
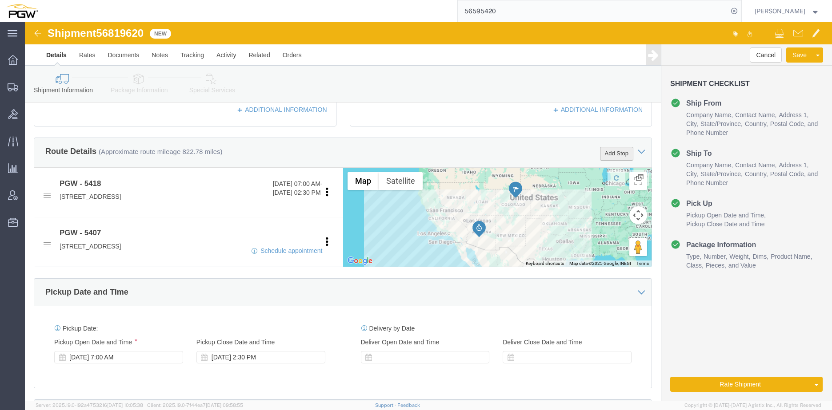
click button "Add Stop"
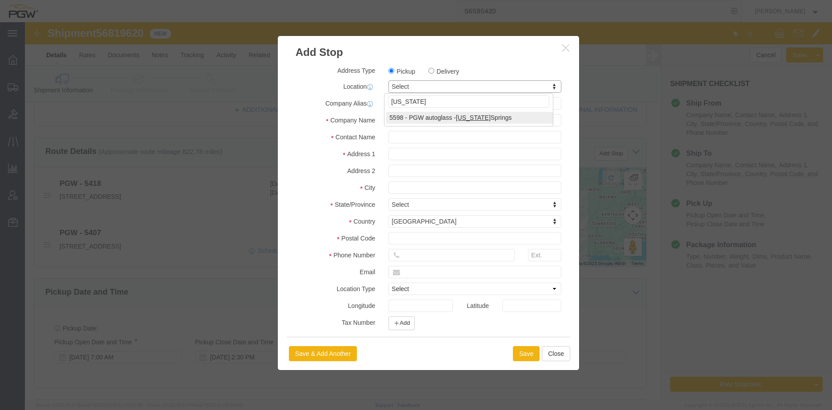
type input "[US_STATE]"
select select "28397"
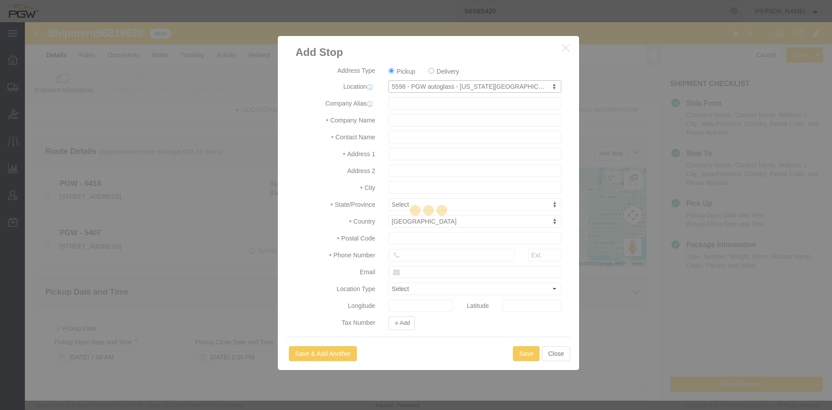
type input "5598"
type input "PGW"
type input "5598 Branch Manager"
type input "[STREET_ADDRESS]"
type input "SUITE 150"
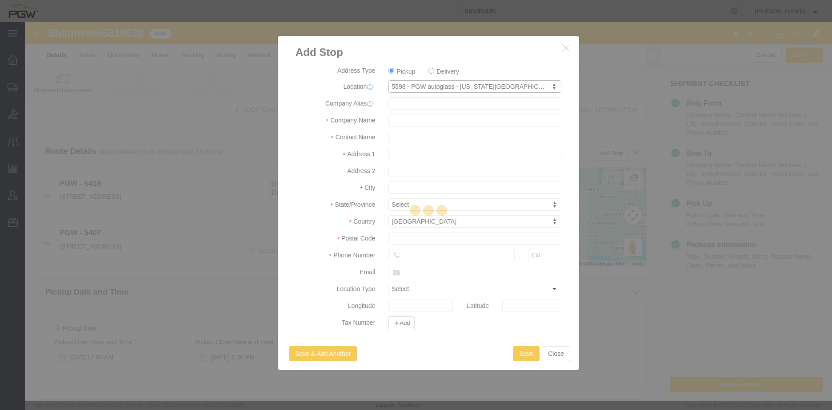
type input "[US_STATE][GEOGRAPHIC_DATA]"
type input "80916"
type input "[PHONE_NUMBER]"
type input "[EMAIL_ADDRESS][DOMAIN_NAME]"
checkbox input "true"
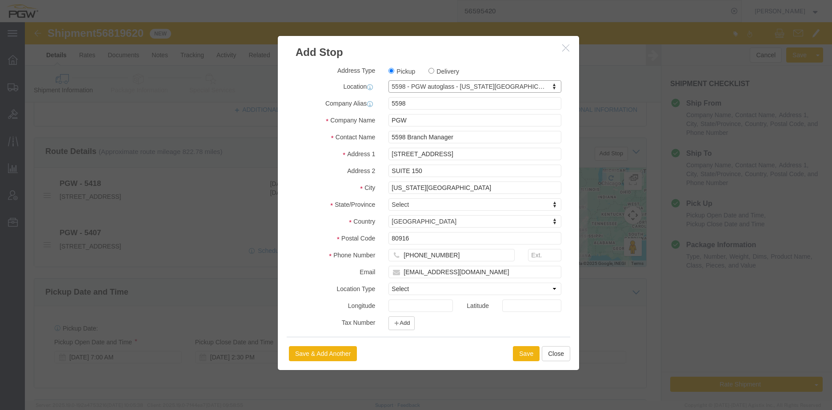
select select "CO"
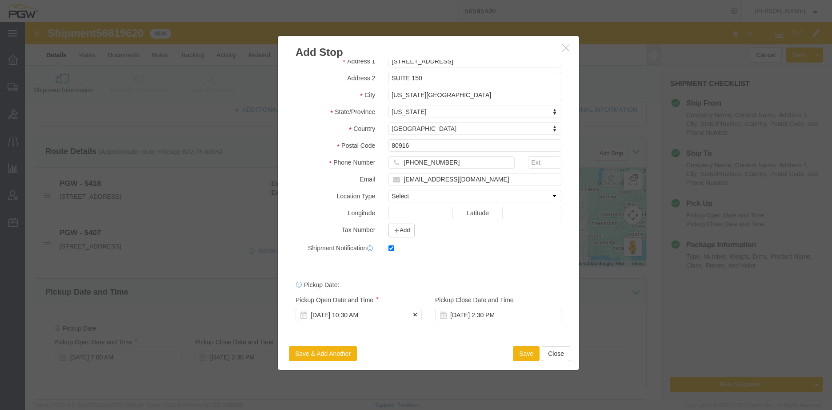
click div "[DATE] 10:30 AM"
click button "Save"
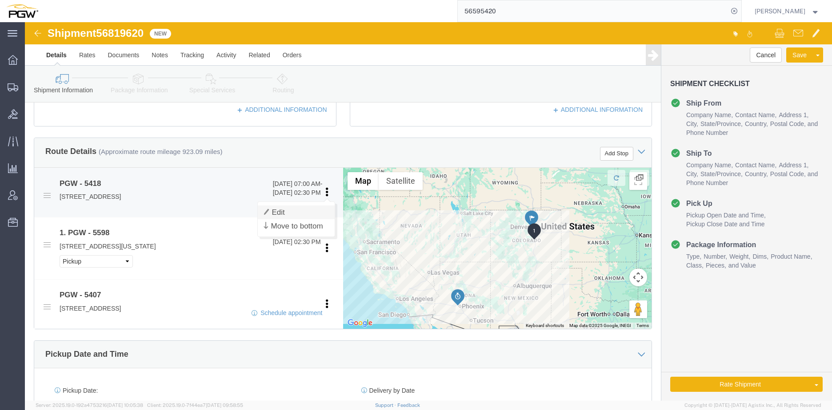
click link "Edit"
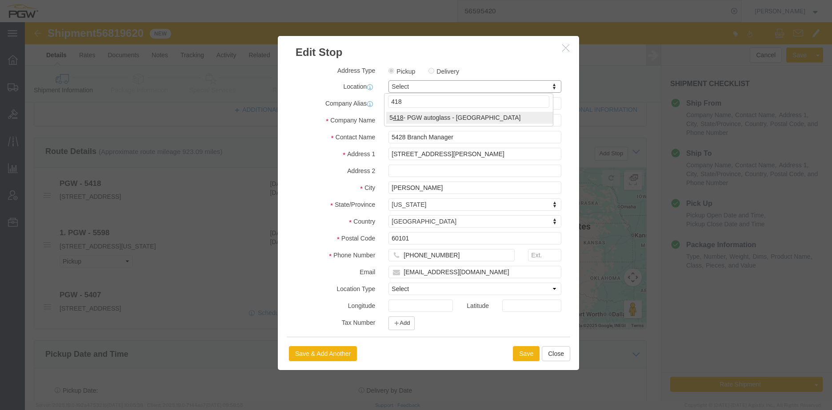
type input "418"
select select "28269"
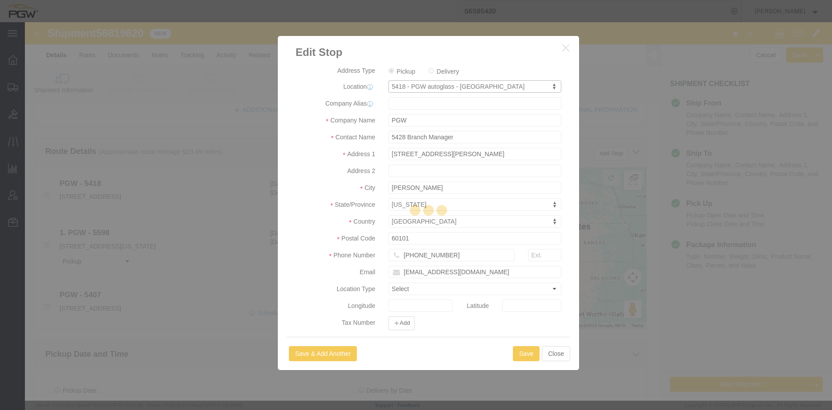
type input "5418"
type input "5418 Branch Manager"
type input "[STREET_ADDRESS]"
type input "[GEOGRAPHIC_DATA]"
type input "80221"
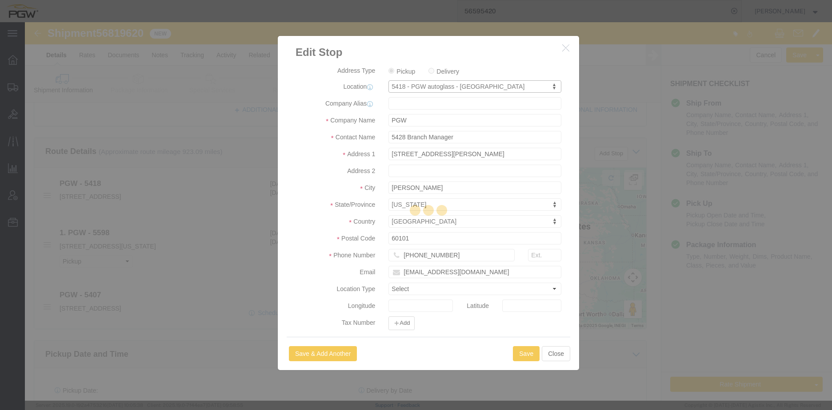
type input "[PHONE_NUMBER]"
type input "[EMAIL_ADDRESS][DOMAIN_NAME]"
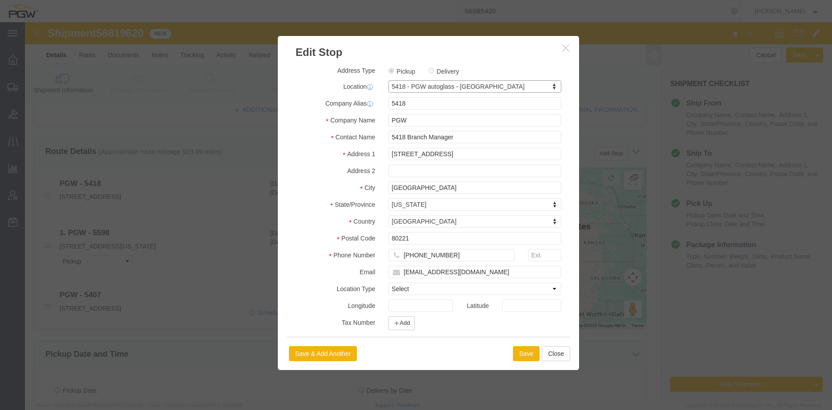
select select "CO"
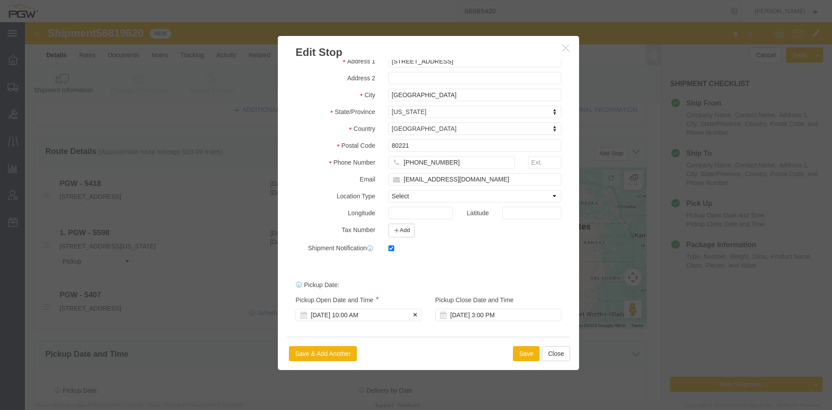
click div "[DATE] 10:00 AM"
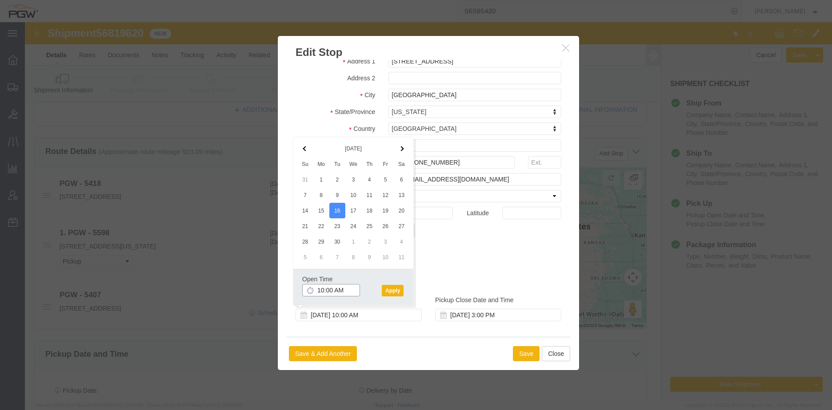
click input "10:00 AM"
type input "8:00 AM"
click button "Apply"
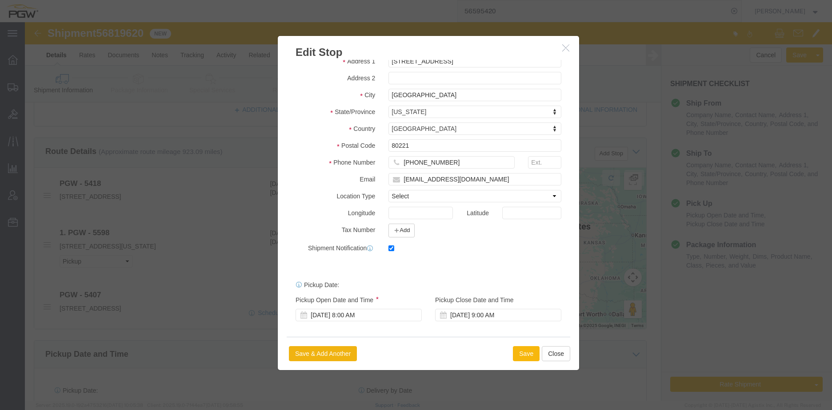
click button "Save"
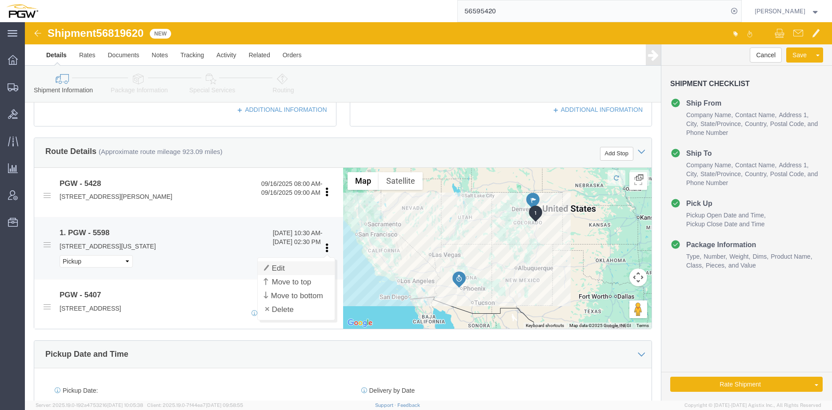
click link "Edit"
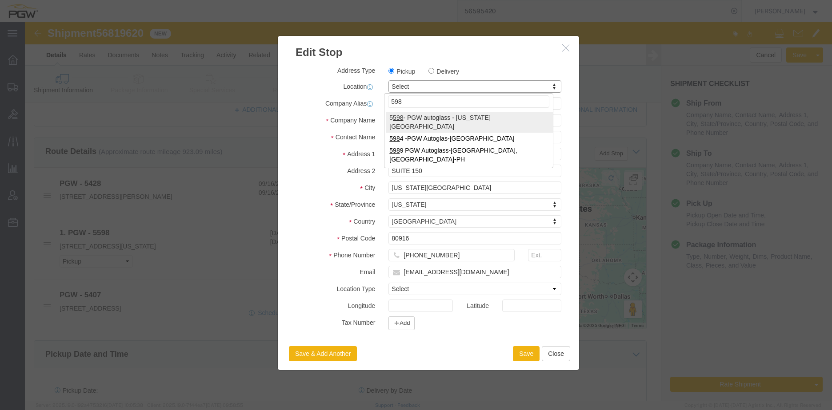
type input "598"
select select "28397"
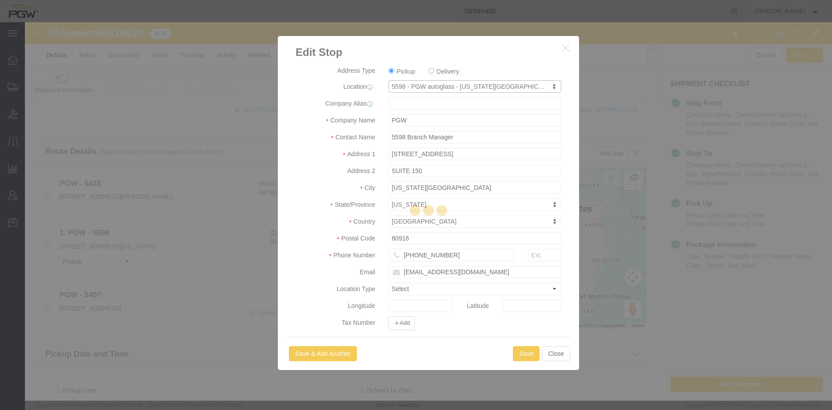
type input "5598"
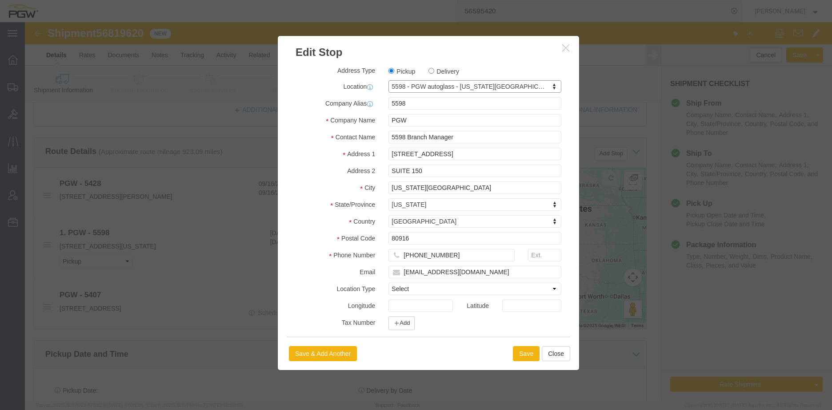
select select "CO"
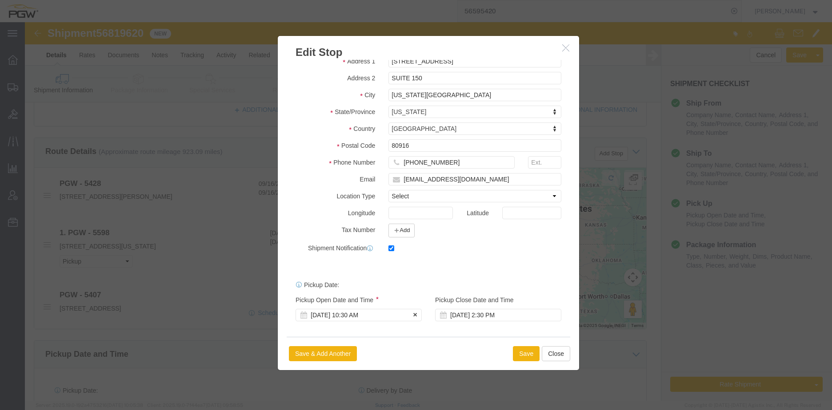
click div "[DATE] 10:30 AM"
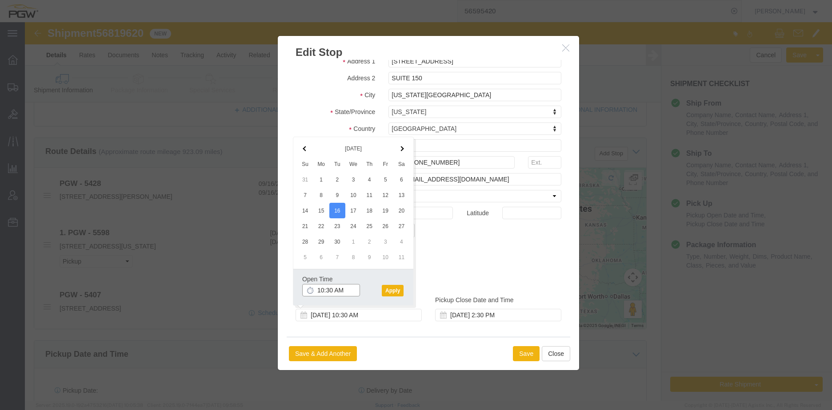
click input "10:30 AM"
click input "1:00 PM"
type input "12:00 PM"
click button "Apply"
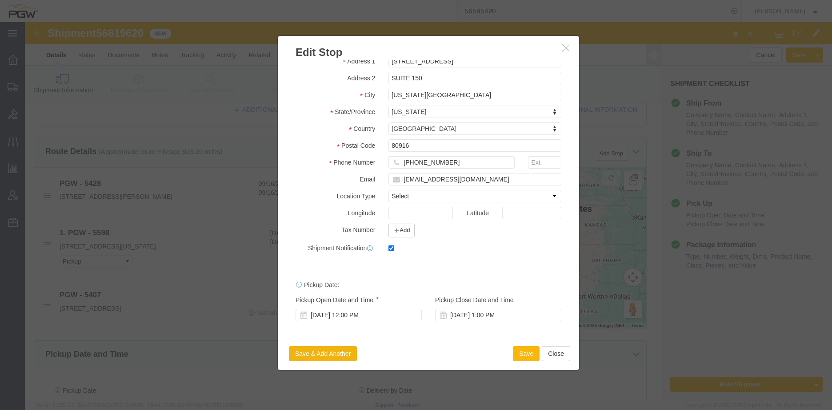
click button "Save"
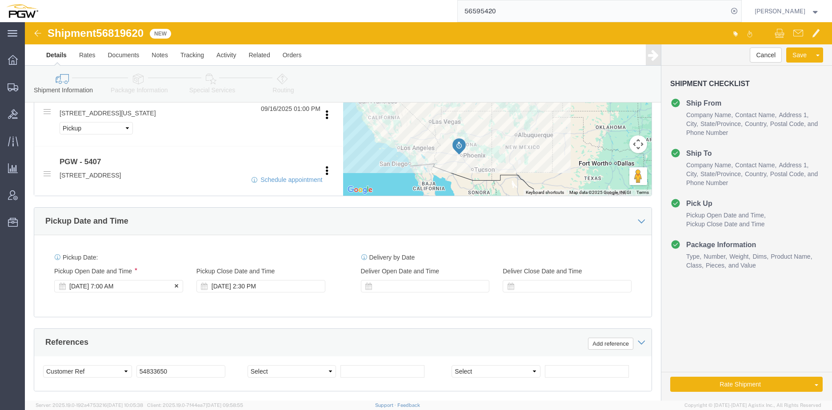
click div "[DATE] 7:00 AM"
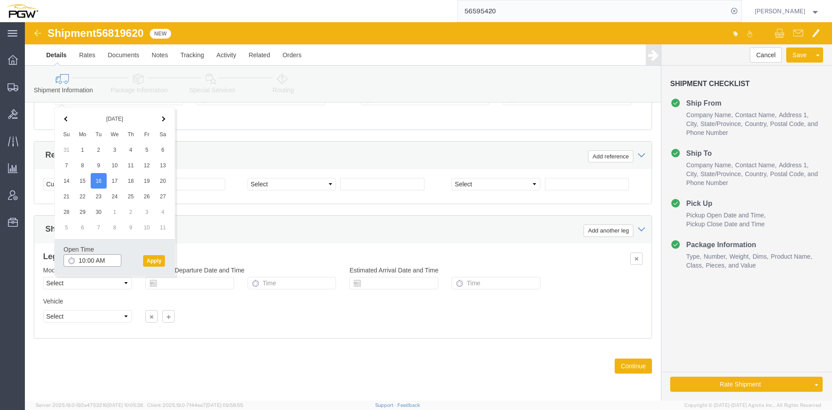
click input "10:00 AM"
type input "8:00 AM"
click button "Apply"
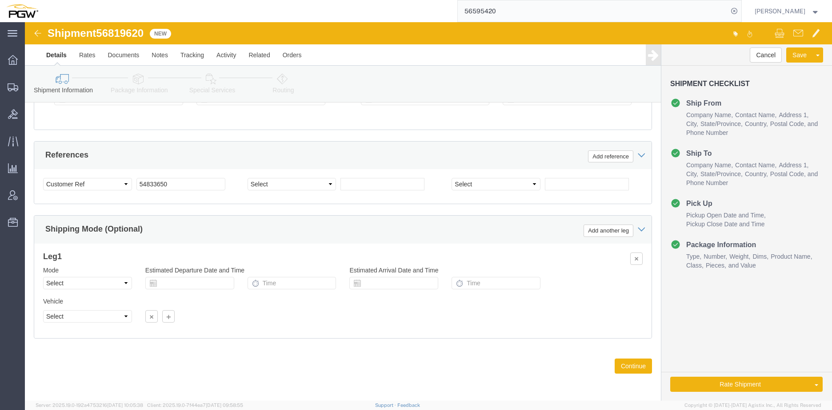
click span "56819620"
copy span "56819620"
click input "54833650"
drag, startPoint x: 155, startPoint y: 163, endPoint x: 17, endPoint y: 146, distance: 138.8
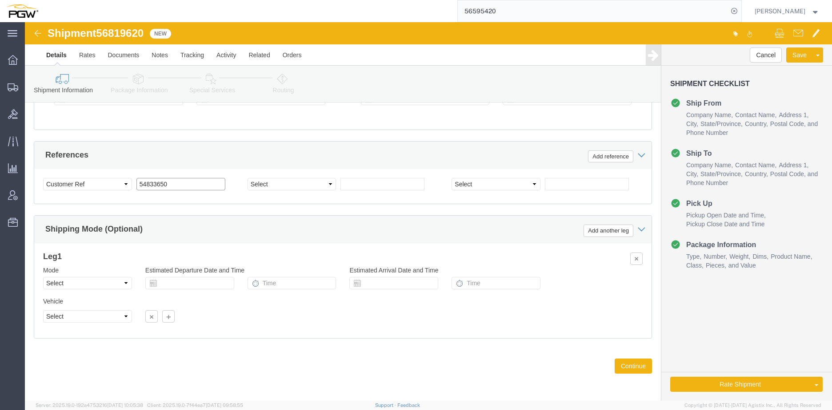
click div "References Add reference Select Account Type Activity ID Airline Appointment Nu…"
paste input "681962"
click input "56819620"
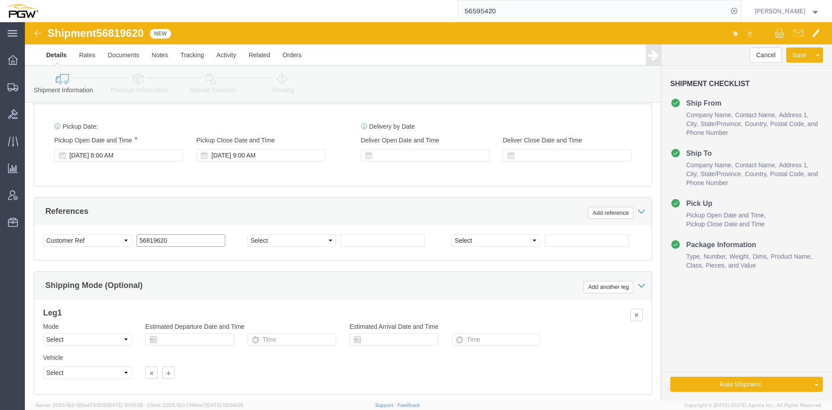
scroll to position [365, 0]
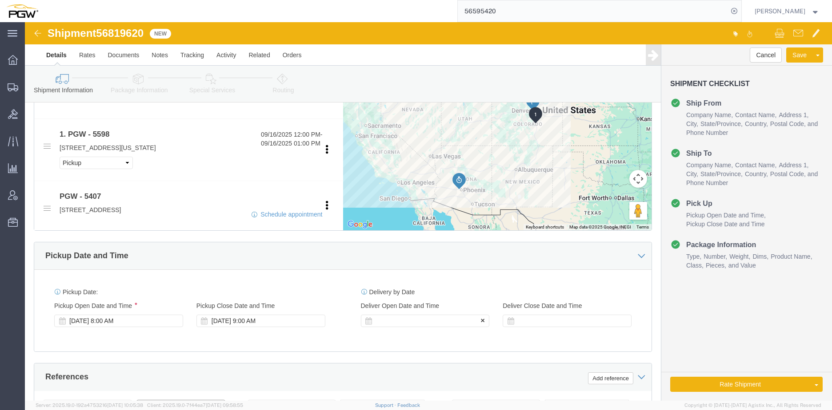
type input "56819620"
click div
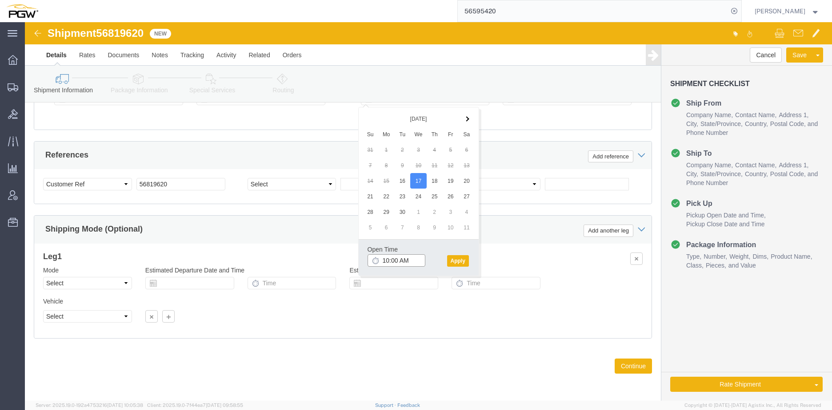
click input "10:00 AM"
click input "12:00 PM"
type input "1:30 PM"
click button "Apply"
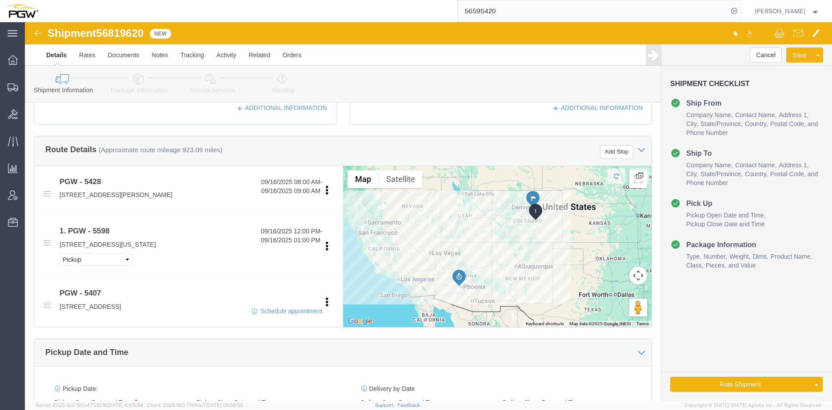
scroll to position [187, 0]
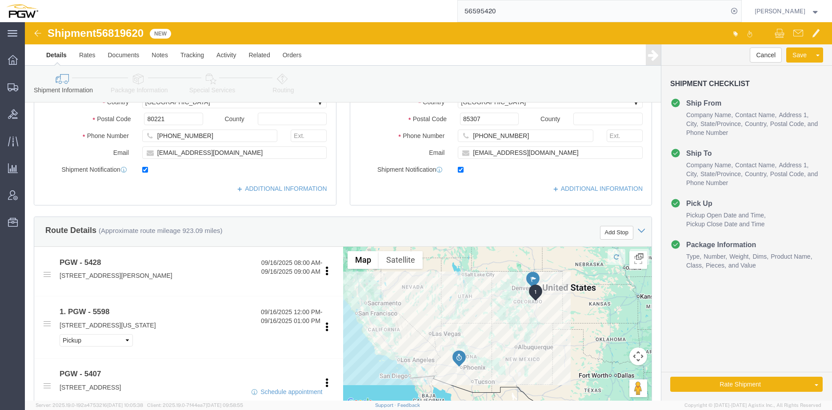
click icon
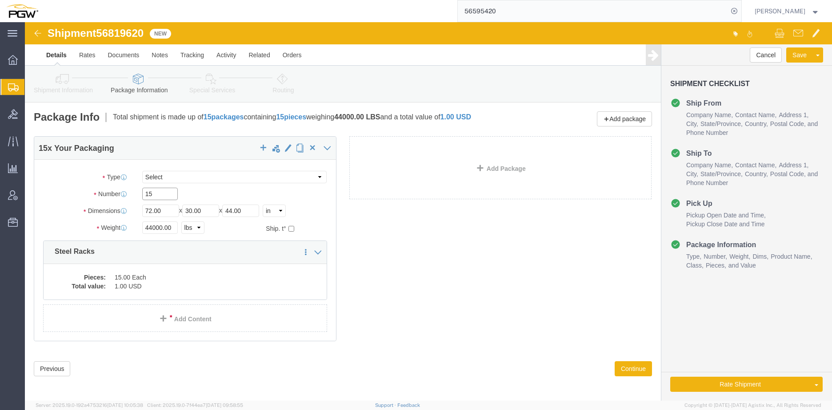
drag, startPoint x: 136, startPoint y: 172, endPoint x: 43, endPoint y: 166, distance: 93.1
click div "Number 15"
type input "7"
click div "44000.00 Select kgs lbs"
click input "44000.00"
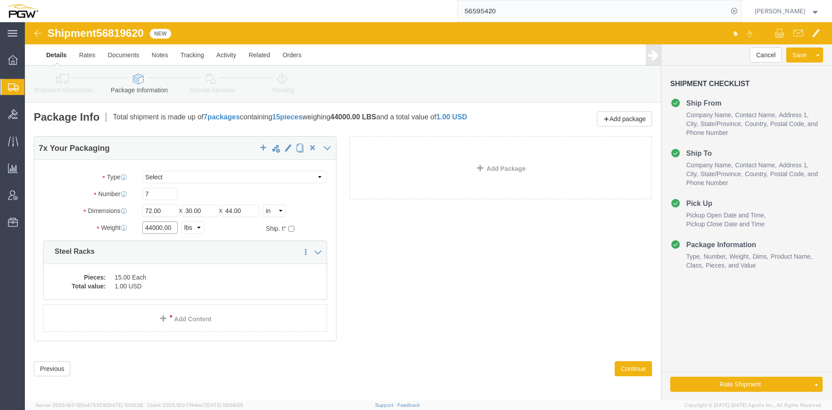
drag, startPoint x: 148, startPoint y: 205, endPoint x: 72, endPoint y: 204, distance: 76.4
click div "Weight 44000.00 Select kgs lbs Ship. t°"
drag, startPoint x: 132, startPoint y: 203, endPoint x: 86, endPoint y: 206, distance: 46.3
click div "Weight 20 Select kgs lbs Ship. t°"
type input "20000.00"
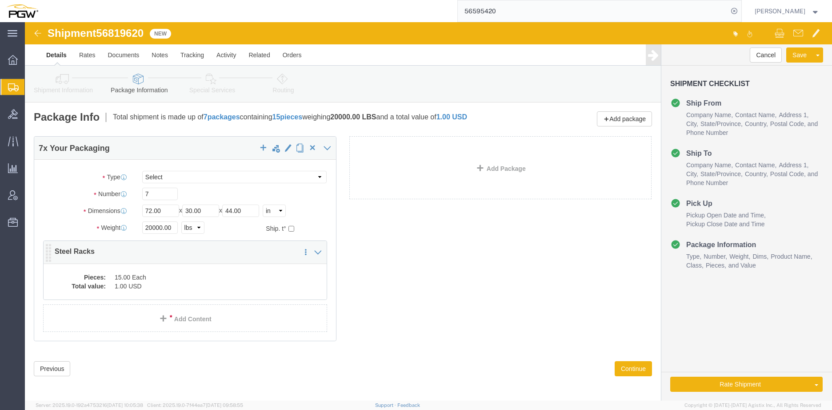
click dd "15.00 Each"
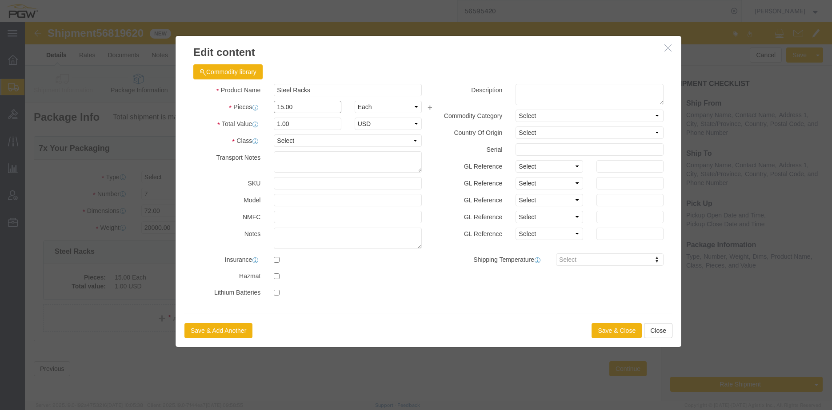
drag, startPoint x: 242, startPoint y: 87, endPoint x: 160, endPoint y: 89, distance: 81.8
click div "Pieces 15.00 Select Bag Barrels 100Board Feet Bottle Box Blister Pack Carats Ca…"
type input "7.00"
click input "0.47"
drag, startPoint x: 283, startPoint y: 105, endPoint x: 146, endPoint y: 93, distance: 137.4
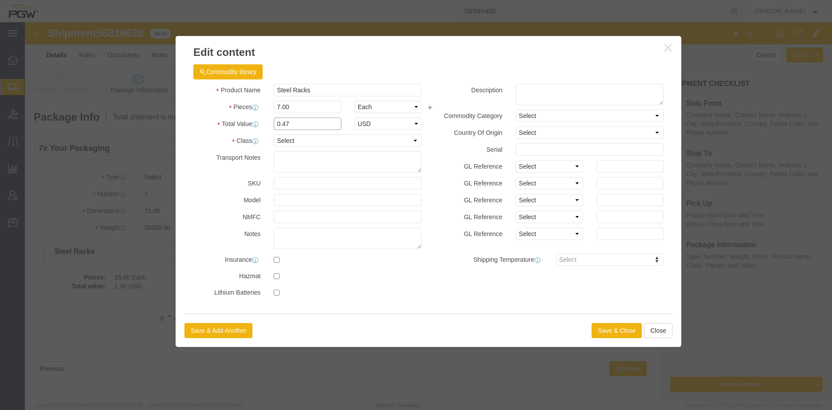
click div "Edit content Commodity library Product Name Steel Racks Pieces 7.00 Select Bag …"
type input "1.00"
click button "Save & Close"
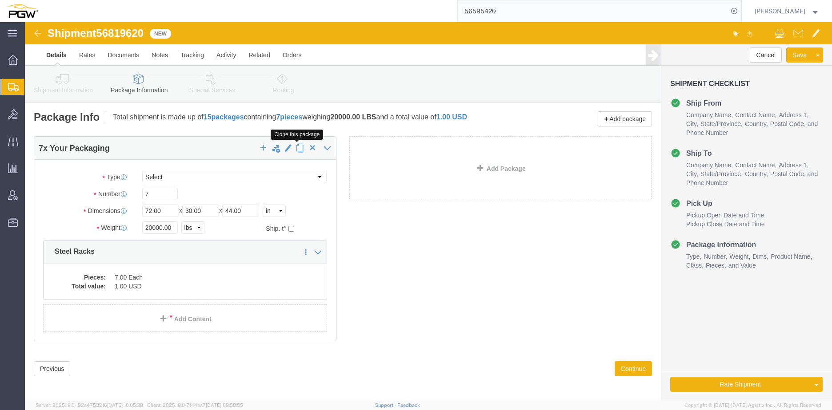
click span "button"
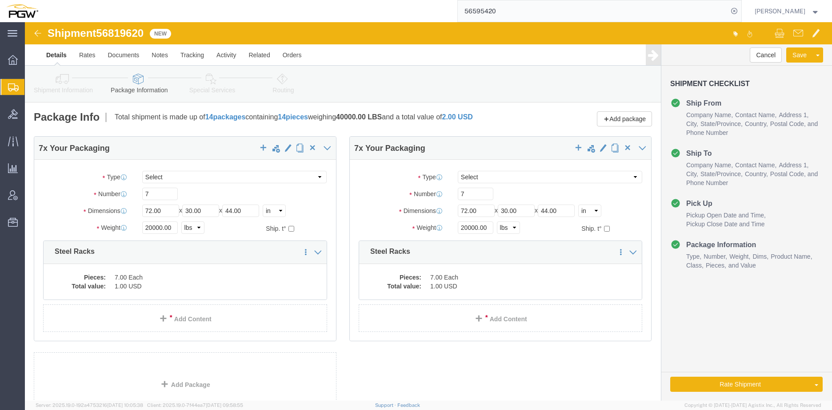
click icon
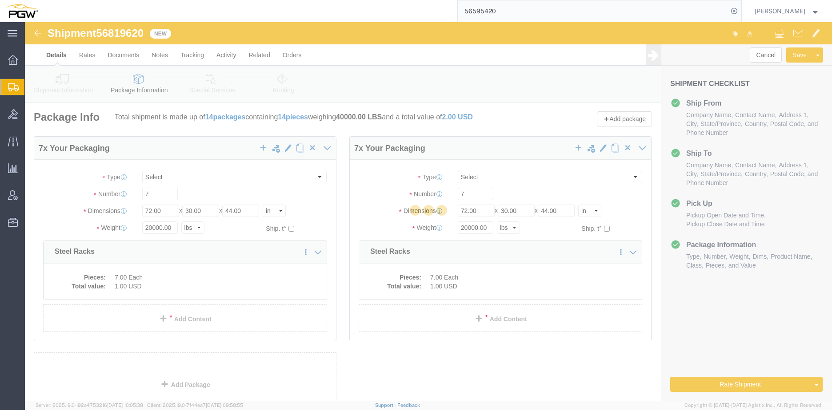
select select
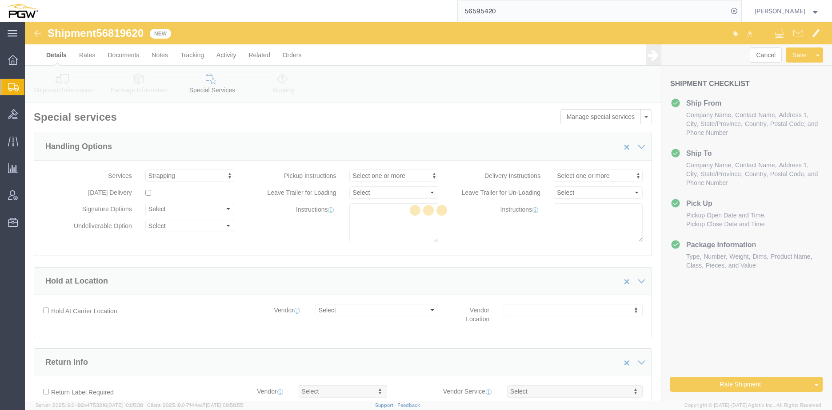
scroll to position [78, 0]
select select "COSTCENTER"
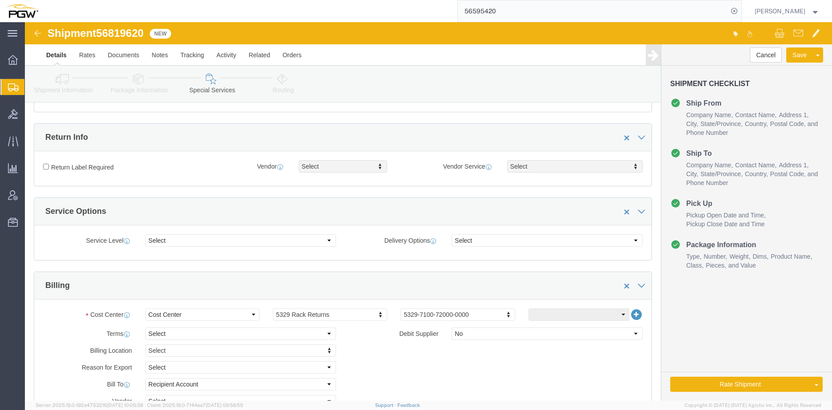
scroll to position [311, 0]
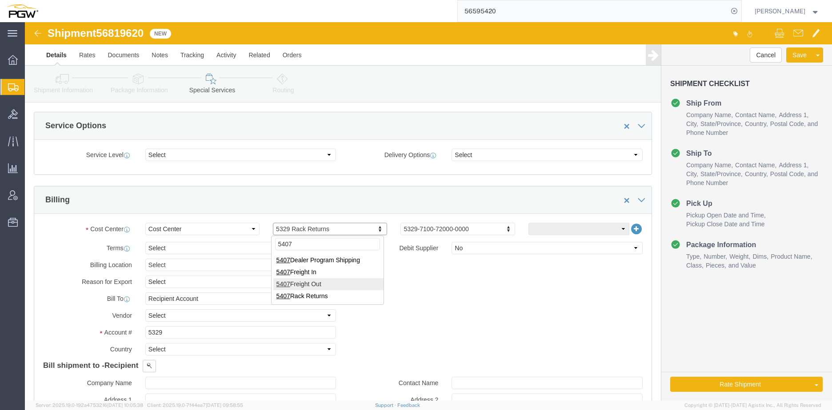
type input "5407"
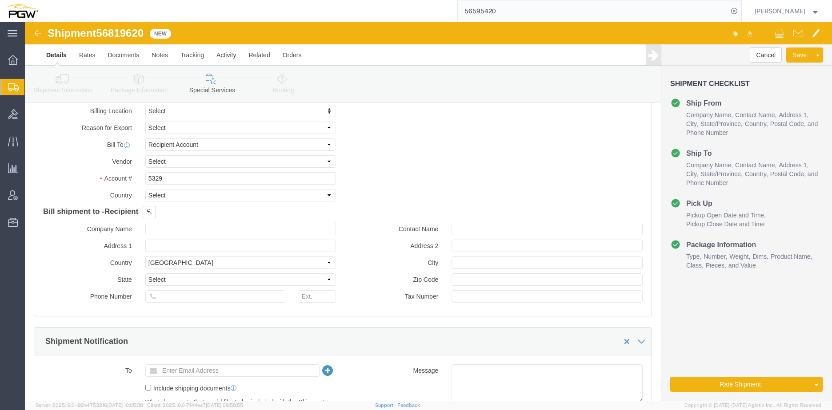
scroll to position [444, 0]
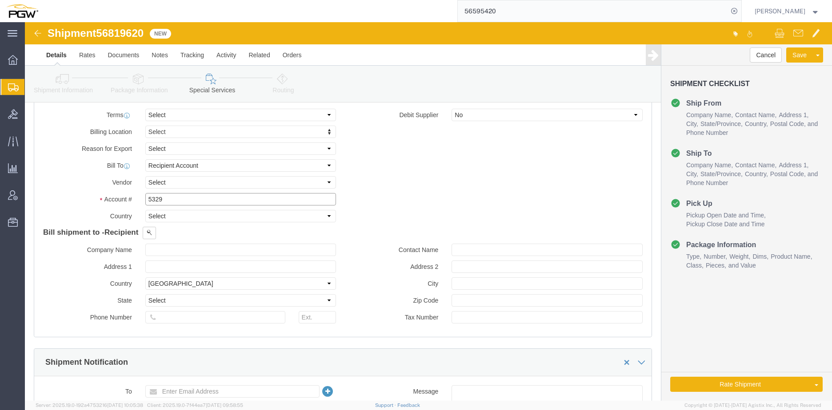
click input "5329"
drag, startPoint x: 147, startPoint y: 181, endPoint x: 40, endPoint y: 182, distance: 107.5
click div "Account # 5329"
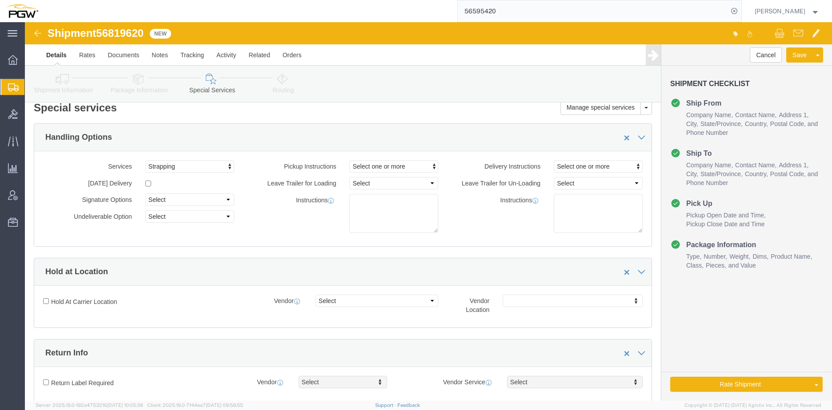
scroll to position [0, 0]
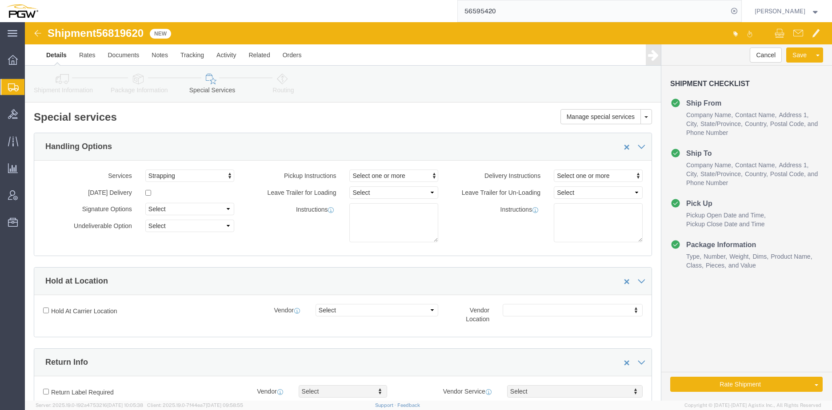
type input "5407"
click icon
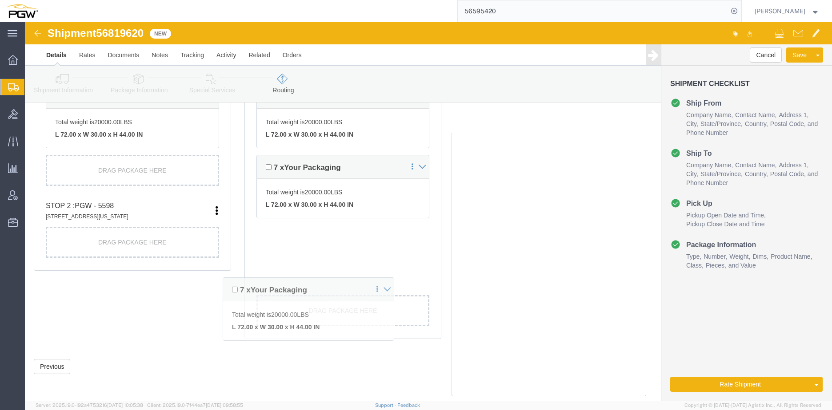
scroll to position [309, 0]
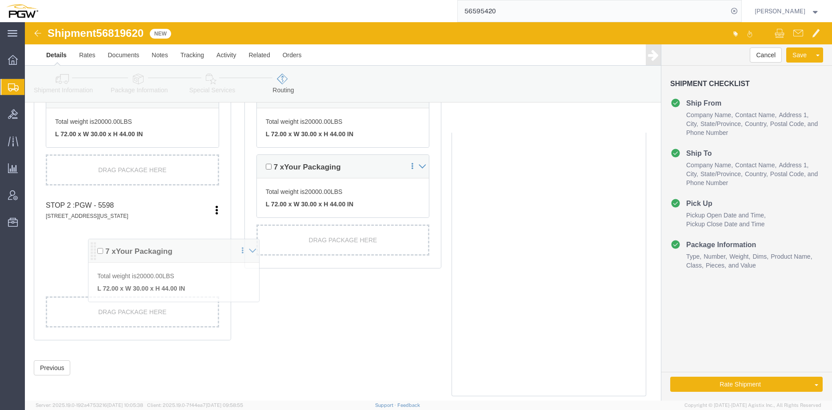
drag, startPoint x: 26, startPoint y: 233, endPoint x: 43, endPoint y: 226, distance: 18.9
click div "Pickups + Add Stop From : PGW - 5418 [STREET_ADDRESS] Edit Move to top Move to …"
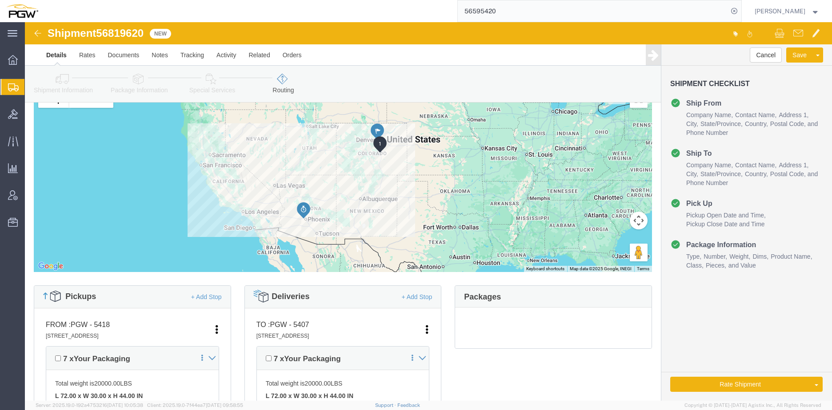
scroll to position [43, 0]
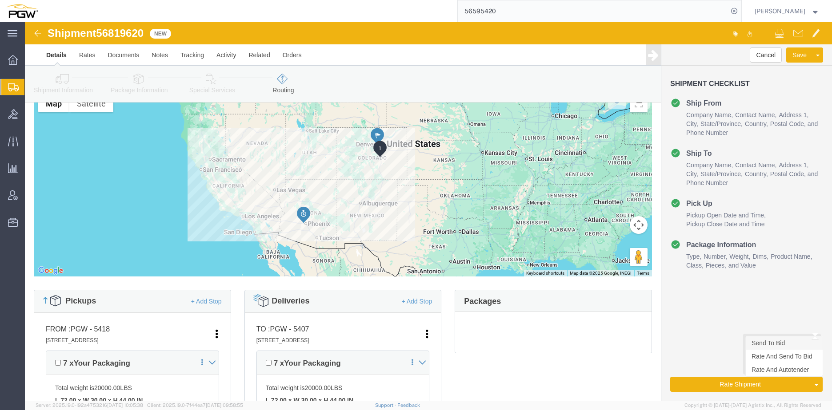
click link "Send To Bid"
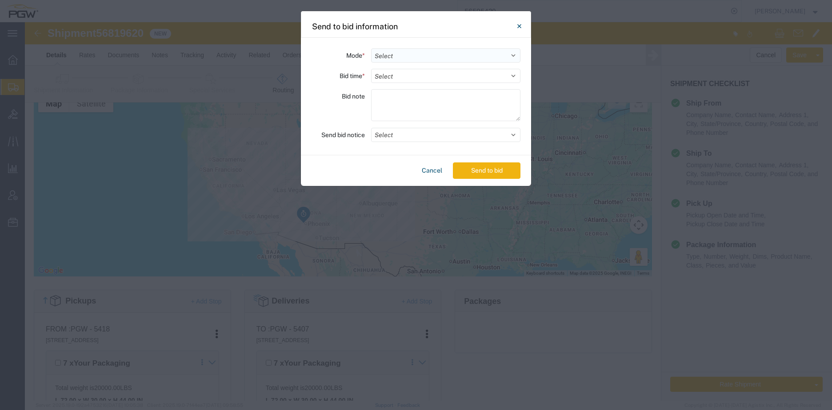
click at [414, 55] on select "Select Small Parcel Truckload Air Rail Less than Truckload Ocean Freight Multi-…" at bounding box center [445, 55] width 149 height 14
select select "TL"
click at [371, 48] on select "Select Small Parcel Truckload Air Rail Less than Truckload Ocean Freight Multi-…" at bounding box center [445, 55] width 149 height 14
click at [392, 76] on select "Select 30 Min (Rush) 1 Hour (Rush) 2 Hours (Rush) 4 Hours (Rush) 8 Hours (Rush)…" at bounding box center [445, 76] width 149 height 14
select select "24"
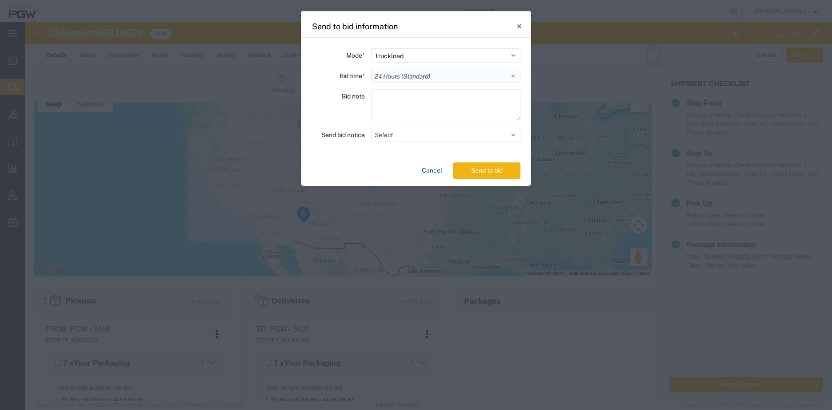
click at [371, 69] on select "Select 30 Min (Rush) 1 Hour (Rush) 2 Hours (Rush) 4 Hours (Rush) 8 Hours (Rush)…" at bounding box center [445, 76] width 149 height 14
click at [430, 138] on button "Select" at bounding box center [445, 135] width 149 height 14
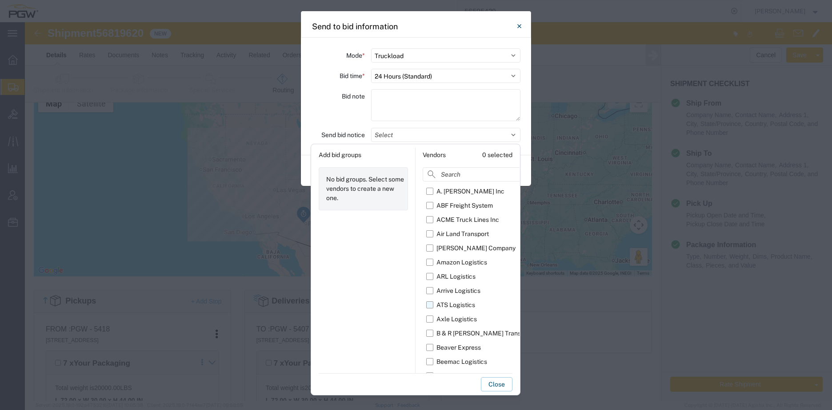
click at [431, 250] on label "ATS Logistics" at bounding box center [494, 305] width 137 height 14
click at [0, 0] on input "ATS Logistics" at bounding box center [0, 0] width 0 height 0
click at [496, 250] on button "Close" at bounding box center [497, 385] width 32 height 14
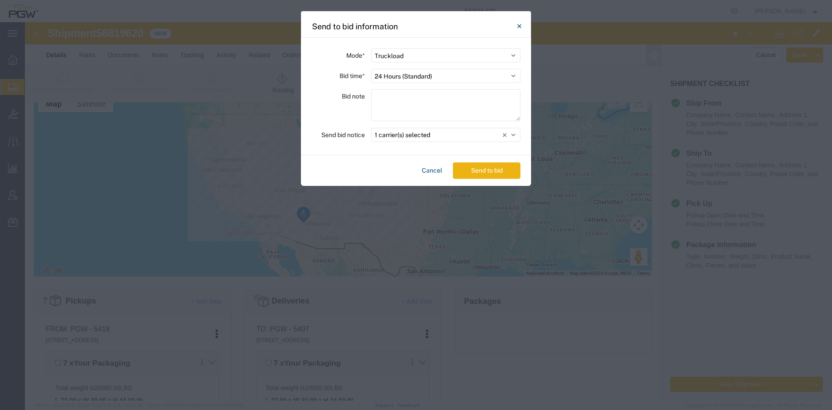
click at [474, 172] on button "Send to bid" at bounding box center [487, 171] width 68 height 16
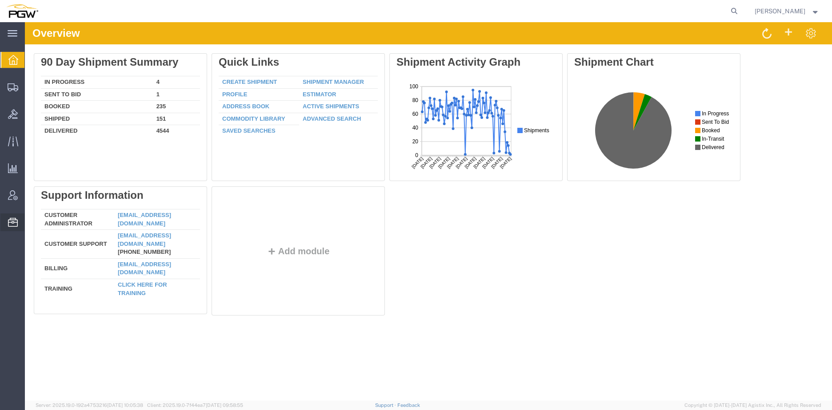
click at [0, 0] on span "Location Appointment" at bounding box center [0, 0] width 0 height 0
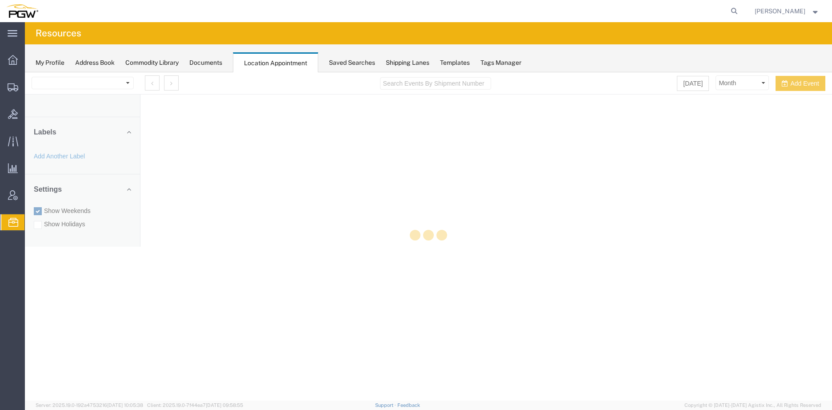
select select "28253"
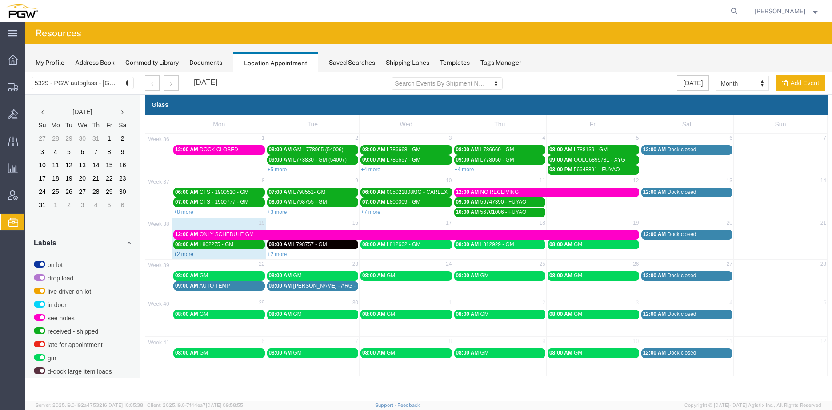
click at [181, 254] on link "+2 more" at bounding box center [184, 254] width 20 height 6
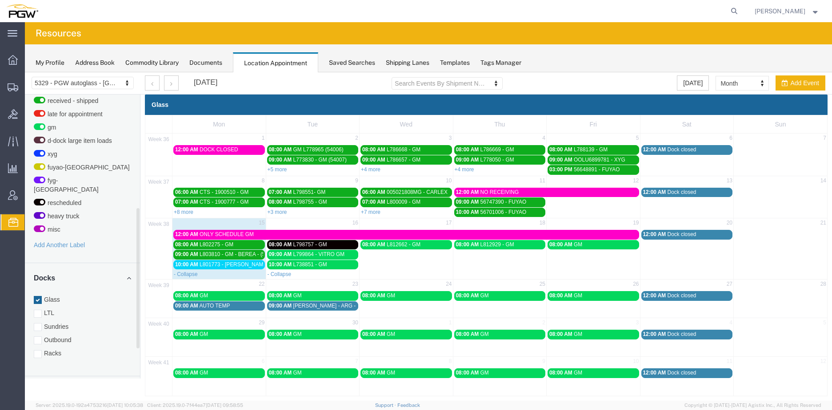
scroll to position [289, 0]
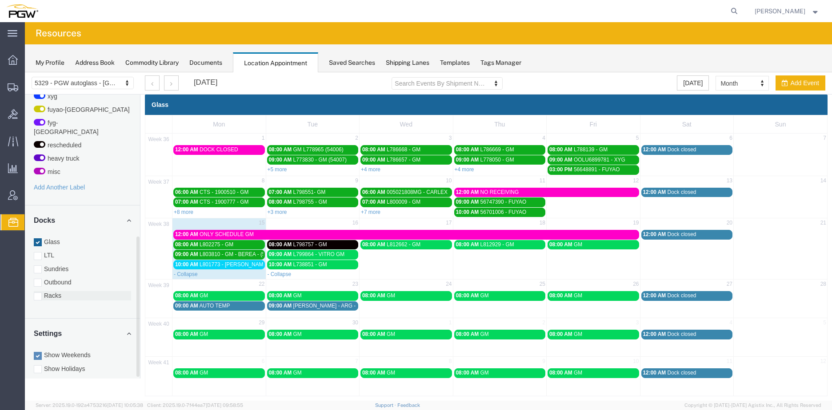
click at [50, 291] on label "Racks" at bounding box center [82, 295] width 97 height 9
click at [25, 72] on input "Racks" at bounding box center [25, 72] width 0 height 0
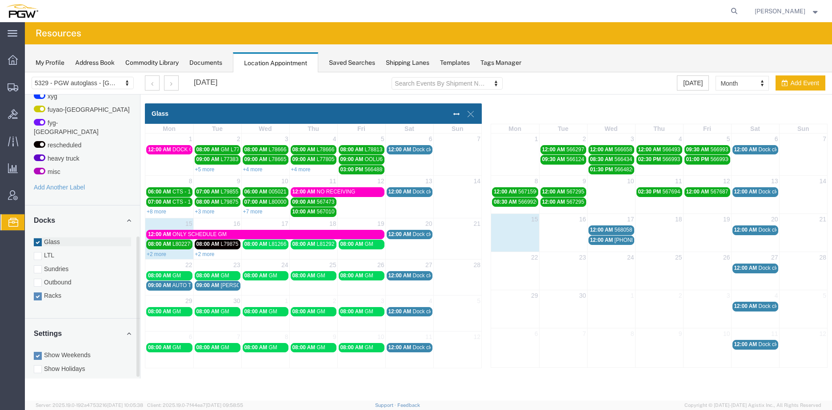
click at [49, 238] on label "Glass" at bounding box center [82, 242] width 97 height 9
click at [25, 72] on input "Glass" at bounding box center [25, 72] width 0 height 0
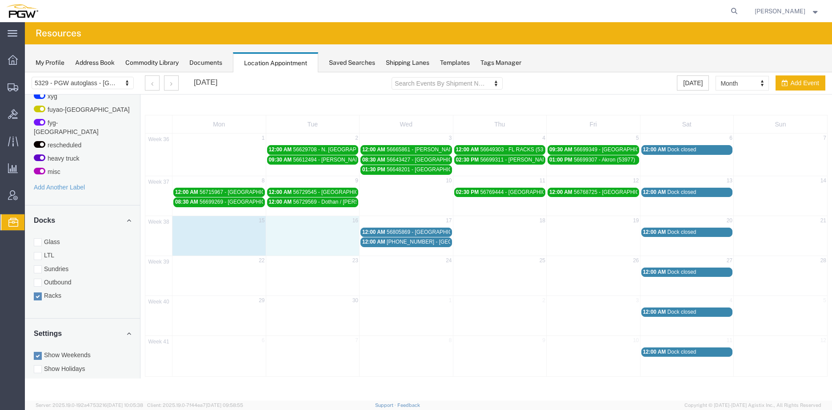
click at [318, 224] on td "16" at bounding box center [313, 221] width 94 height 11
type input "09/16/2025"
type input "11:26 AM"
type input "09/16/2025"
type input "12:26 PM"
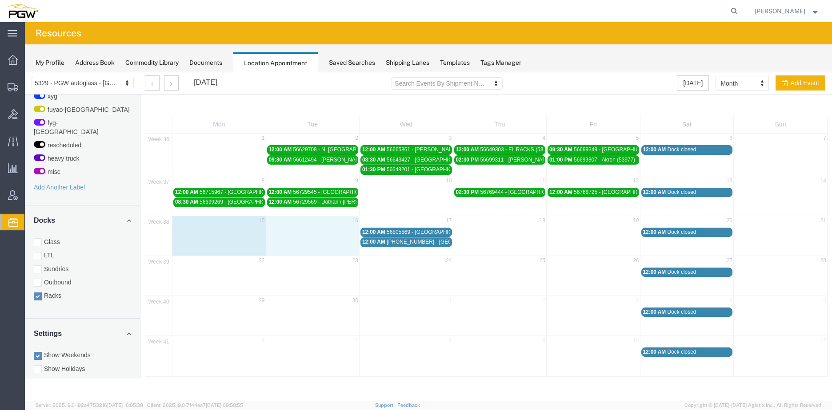
select select
select select "3"
select select
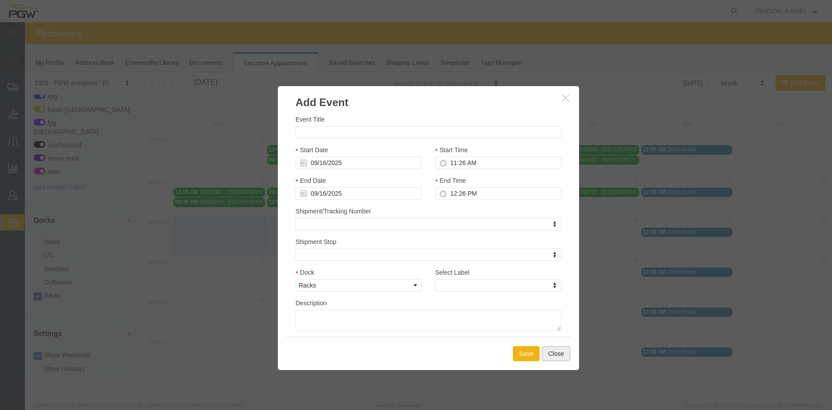
click at [557, 354] on button "Close" at bounding box center [556, 353] width 28 height 15
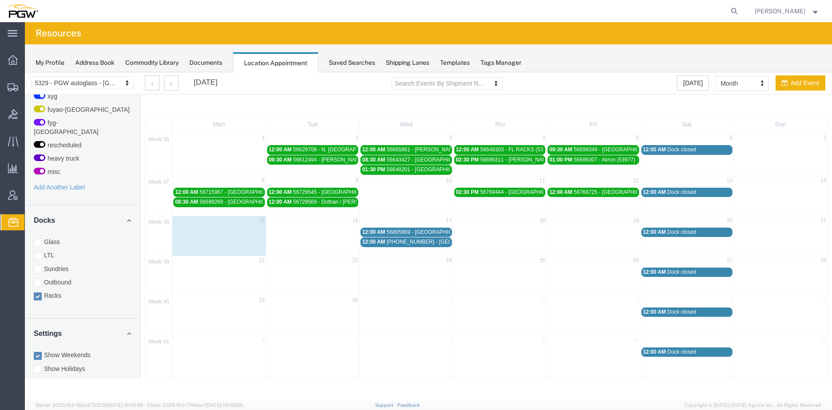
click at [398, 232] on span "56805869 - Livonia" at bounding box center [427, 232] width 83 height 6
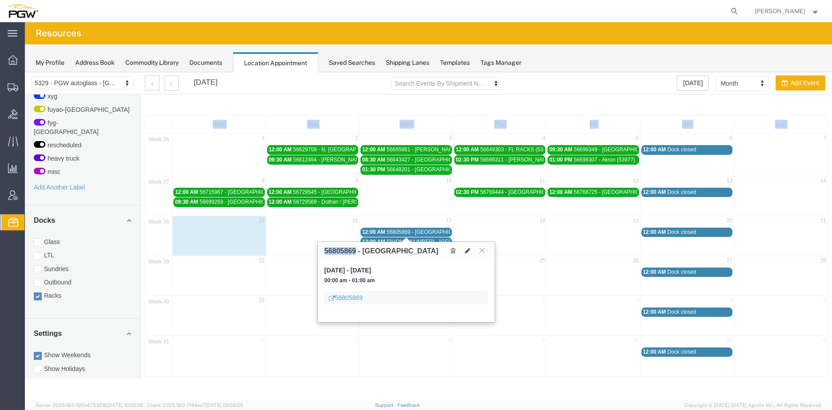
drag, startPoint x: 355, startPoint y: 251, endPoint x: 307, endPoint y: 252, distance: 48.0
click at [307, 252] on div "5329 - PGW autoglass - Chillicothe 5329 - PGW autoglass - Chillicothe 5405 - PG…" at bounding box center [428, 224] width 807 height 305
copy div "Mon Tue Wed Thu Fri Sat Sun 36 1 2 3 4 5 6 7 12:00 AM 56629708 - N. Charleston …"
click at [479, 253] on icon at bounding box center [481, 250] width 5 height 5
